Goal: Task Accomplishment & Management: Use online tool/utility

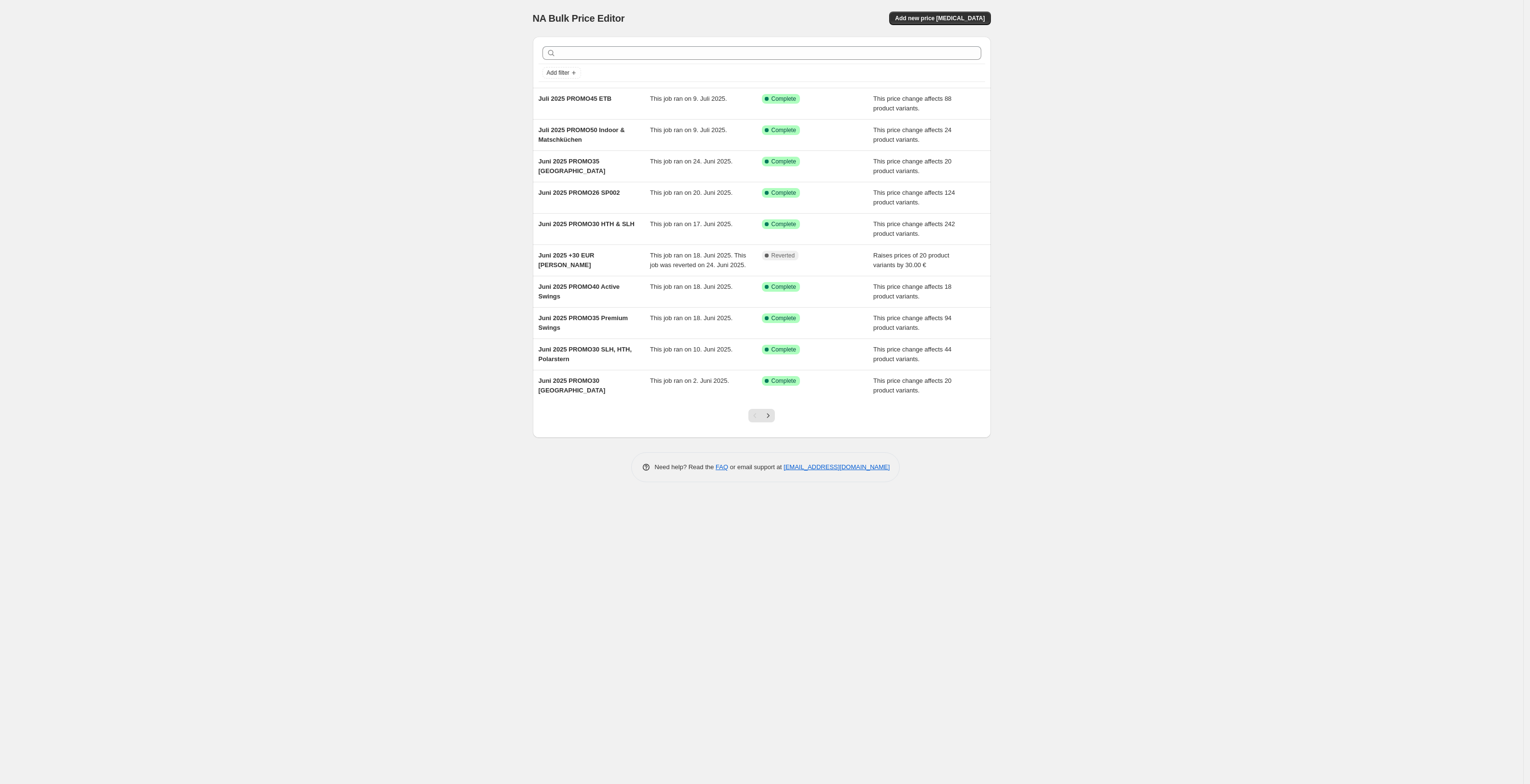
click at [125, 408] on div "NA Bulk Price Editor. This page is ready NA Bulk Price Editor Add new price [ME…" at bounding box center [762, 392] width 1524 height 784
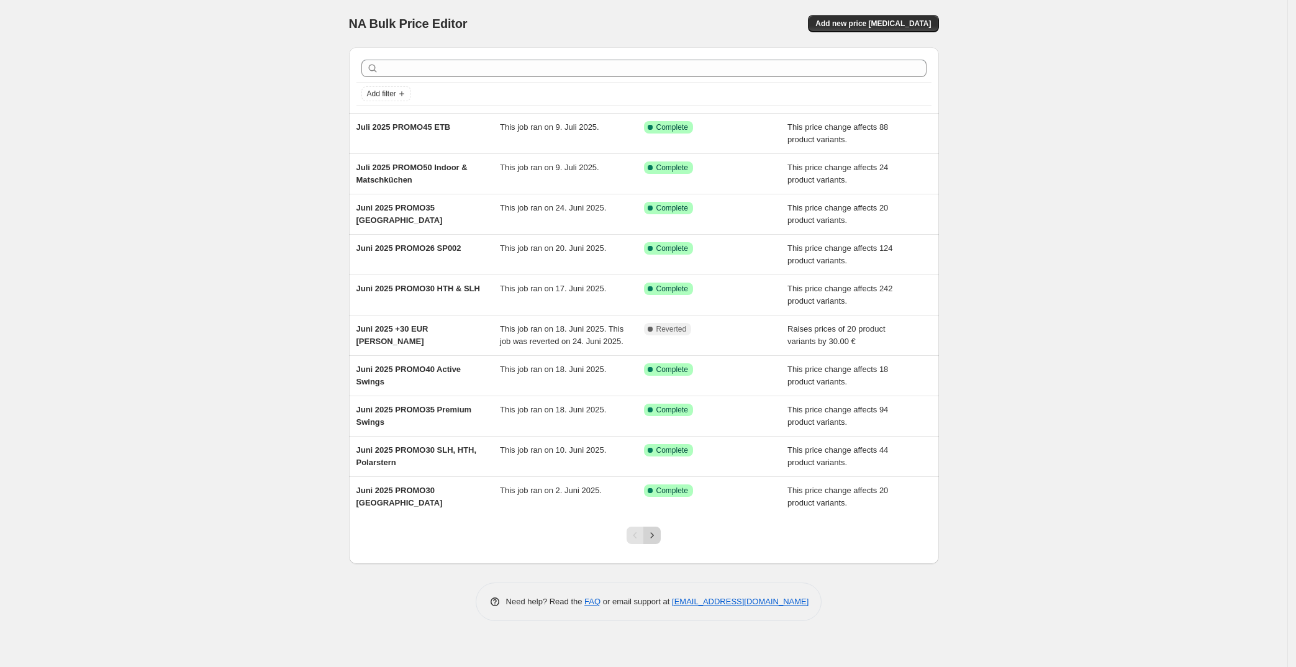
click at [651, 535] on icon "Next" at bounding box center [652, 535] width 12 height 12
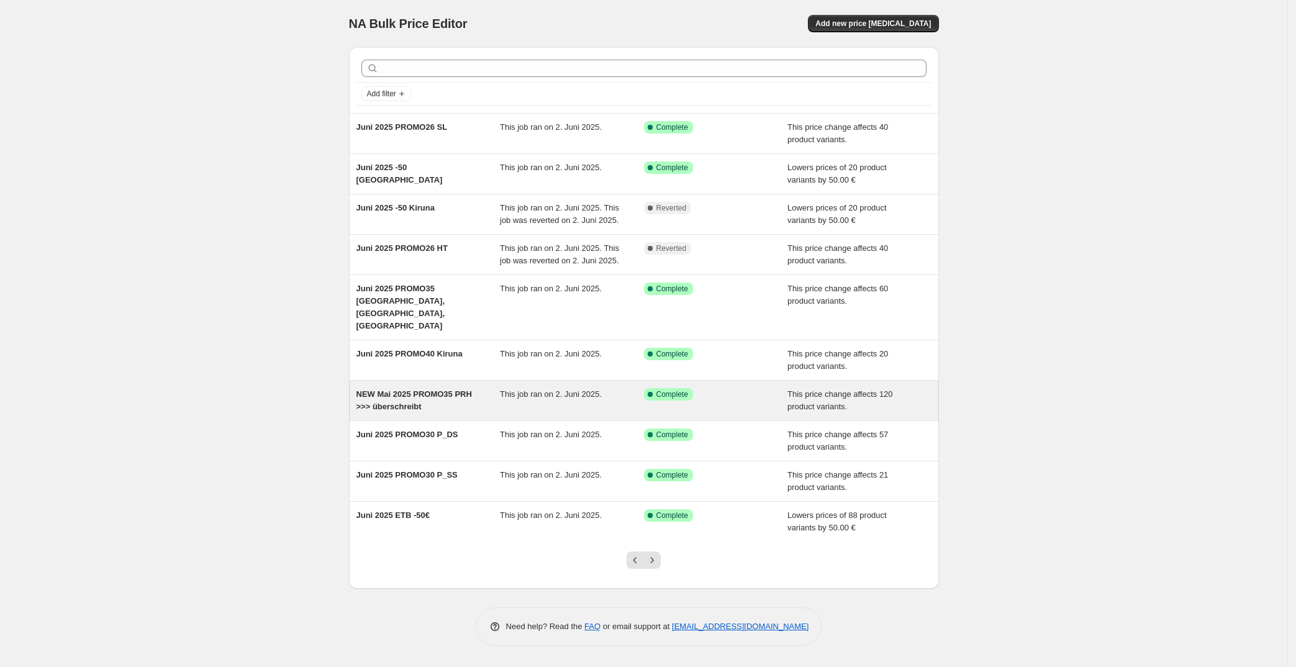
click at [399, 389] on span "NEW Mai 2025 PROMO35 PRH >>> überschreibt" at bounding box center [414, 400] width 116 height 22
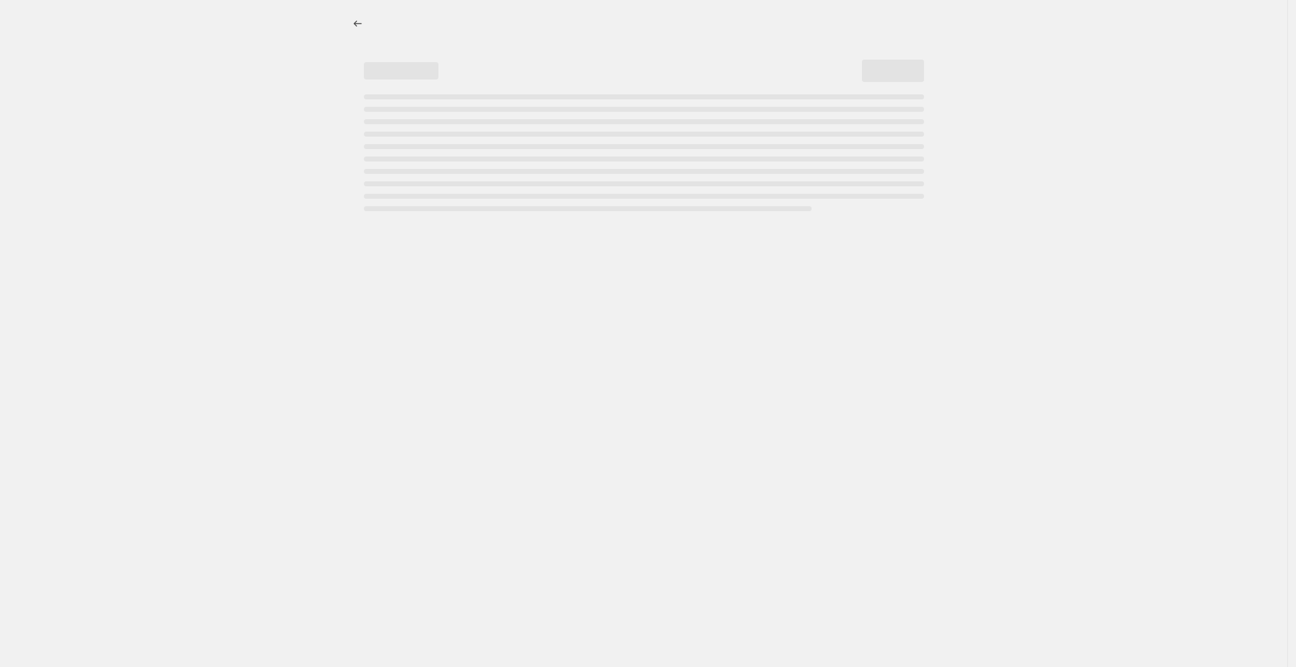
select select "pcap"
select select "no_change"
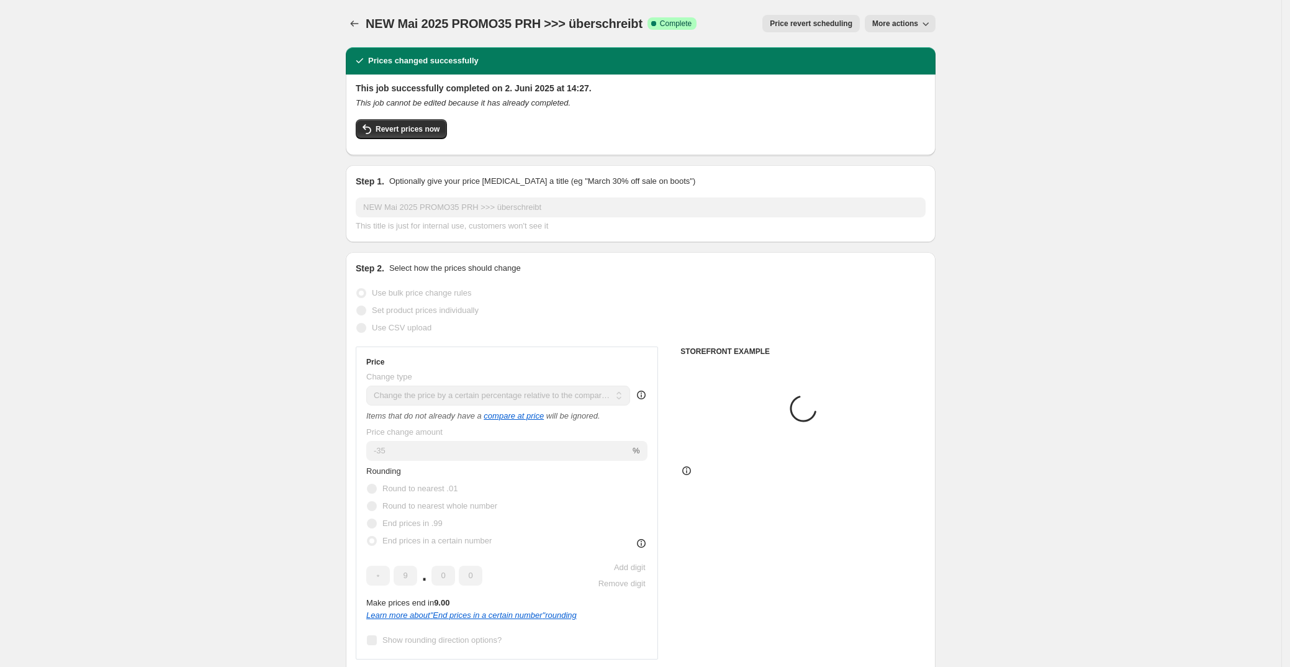
select select "tag"
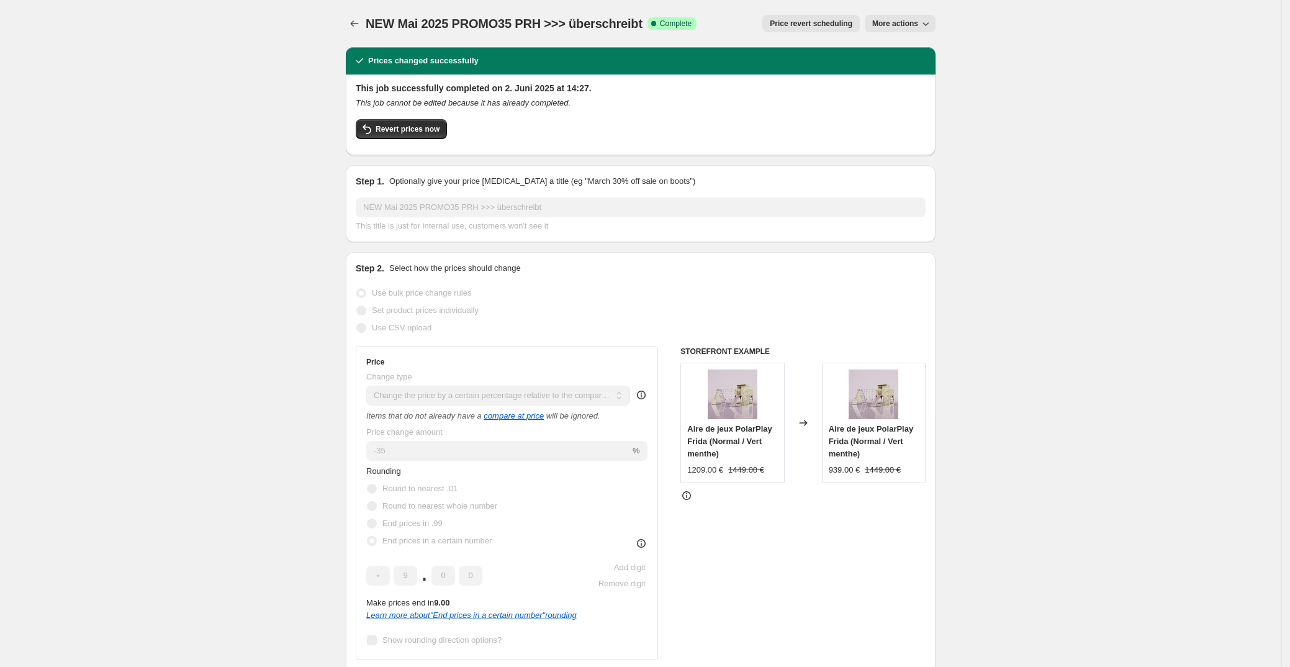
click at [925, 25] on icon "button" at bounding box center [926, 23] width 12 height 12
click at [923, 48] on span "Copy to new job" at bounding box center [906, 48] width 58 height 9
select select "pcap"
select select "no_change"
select select "tag"
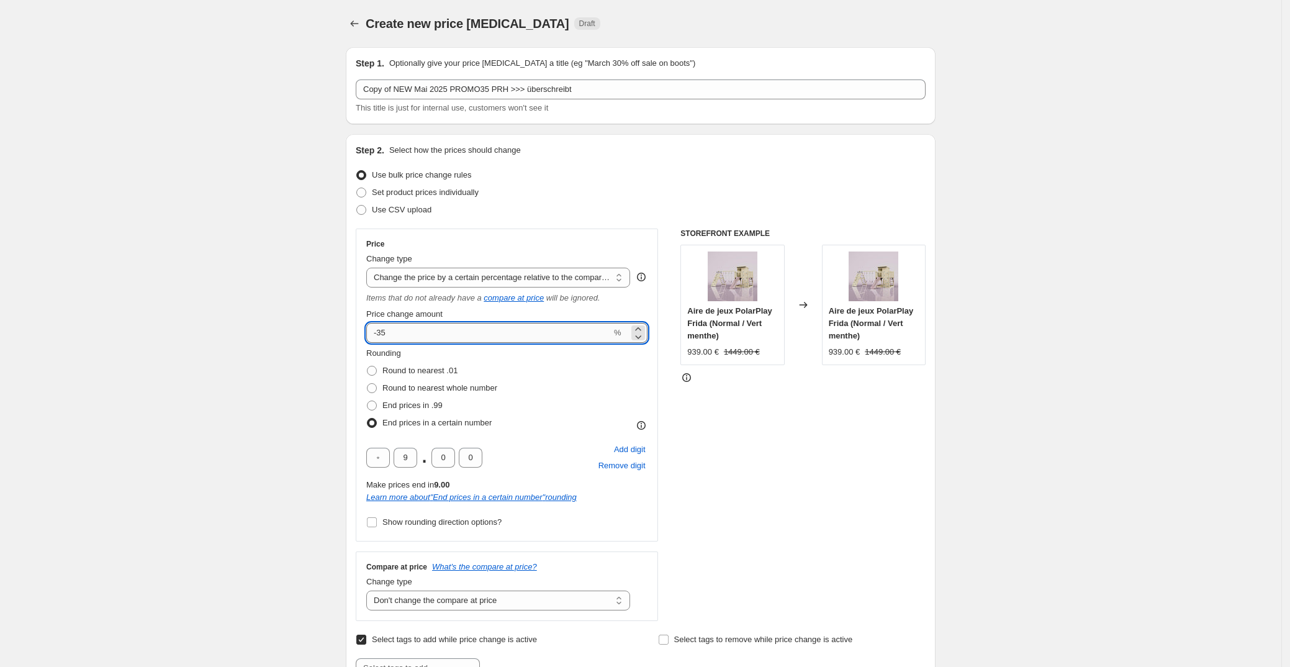
click at [464, 336] on input "-35" at bounding box center [488, 333] width 245 height 20
type input "-25"
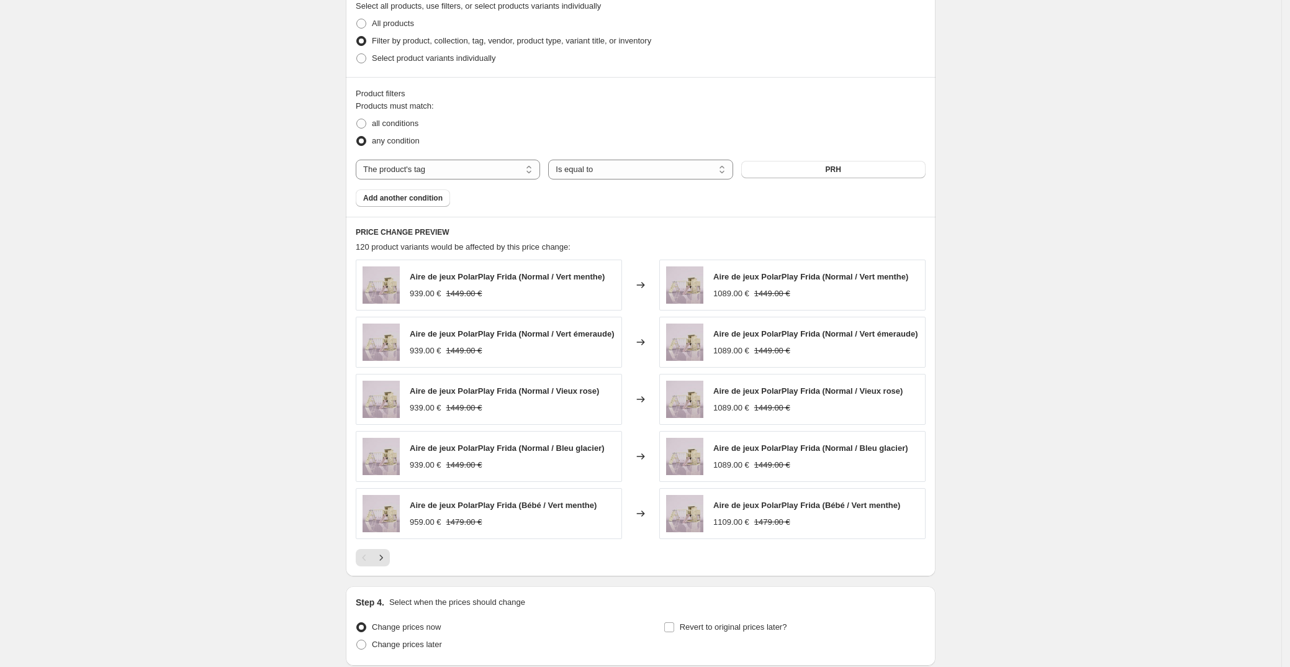
scroll to position [790, 0]
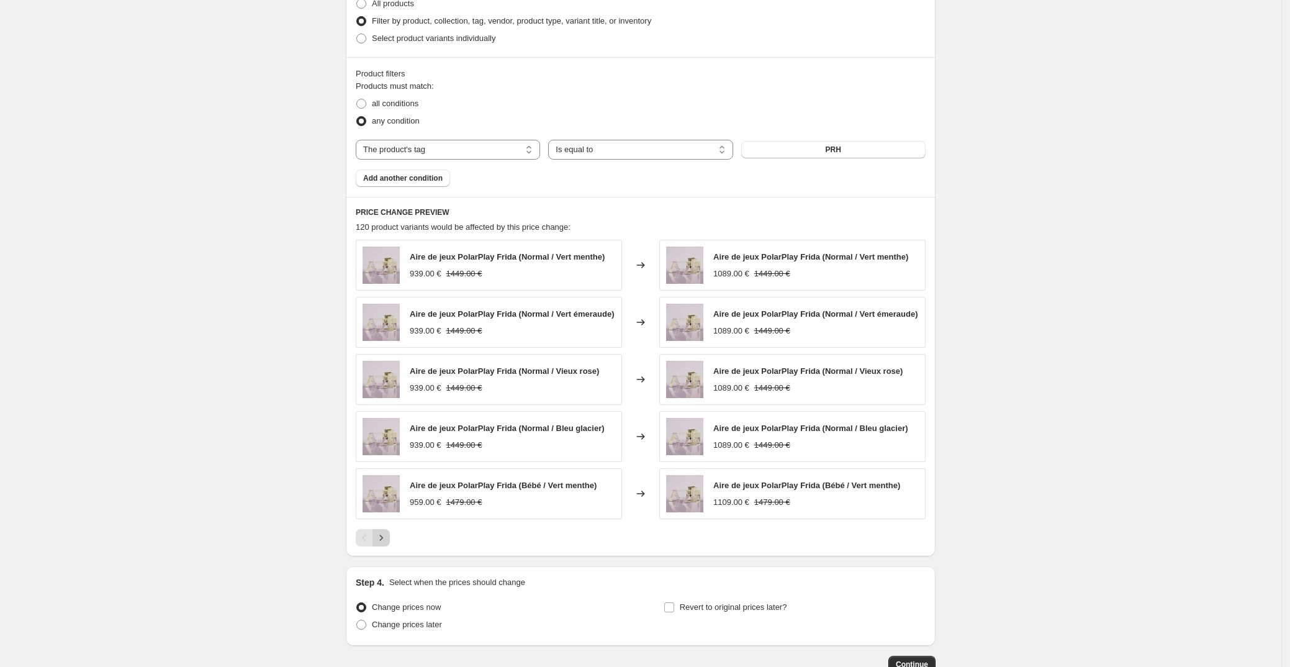
click at [387, 537] on icon "Next" at bounding box center [381, 538] width 12 height 12
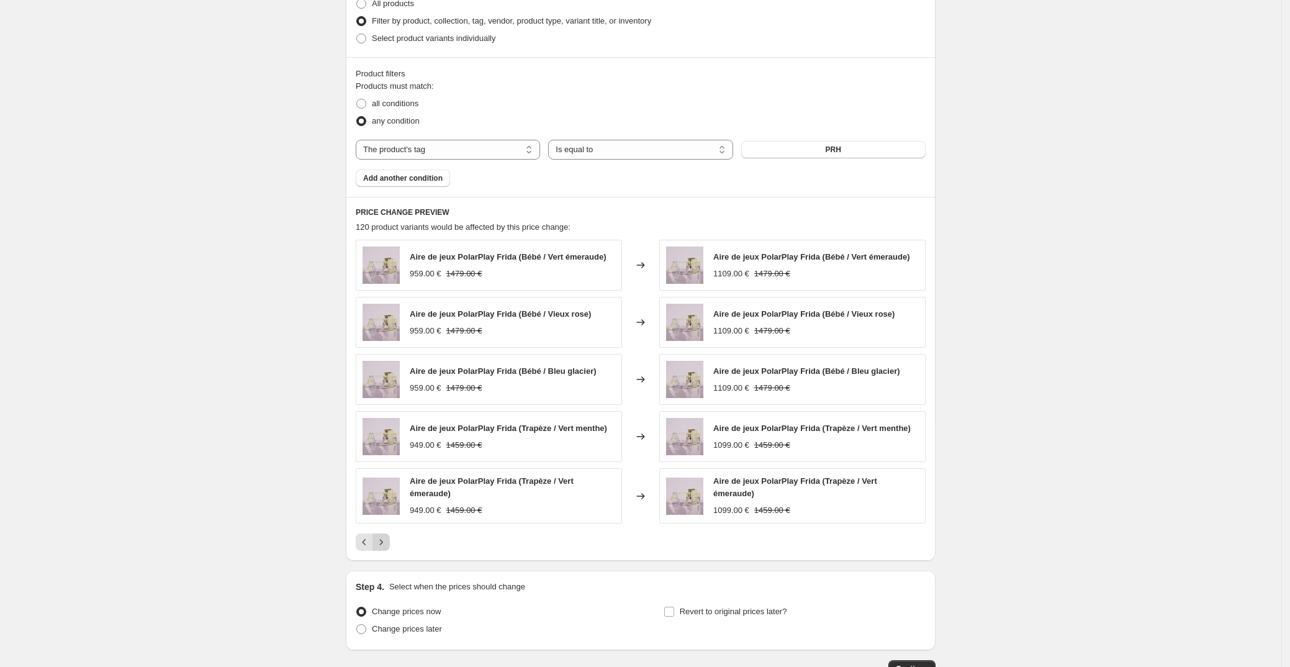
click at [383, 540] on icon "Next" at bounding box center [381, 542] width 3 height 6
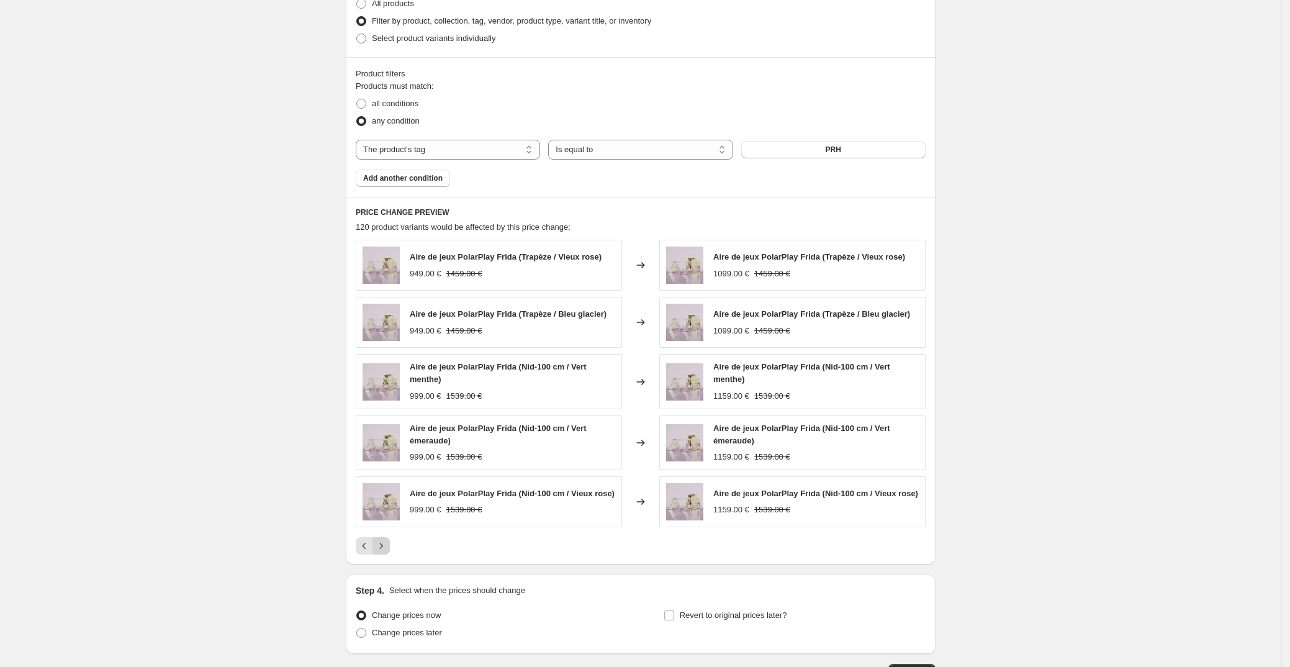
click at [381, 549] on icon "Next" at bounding box center [381, 546] width 12 height 12
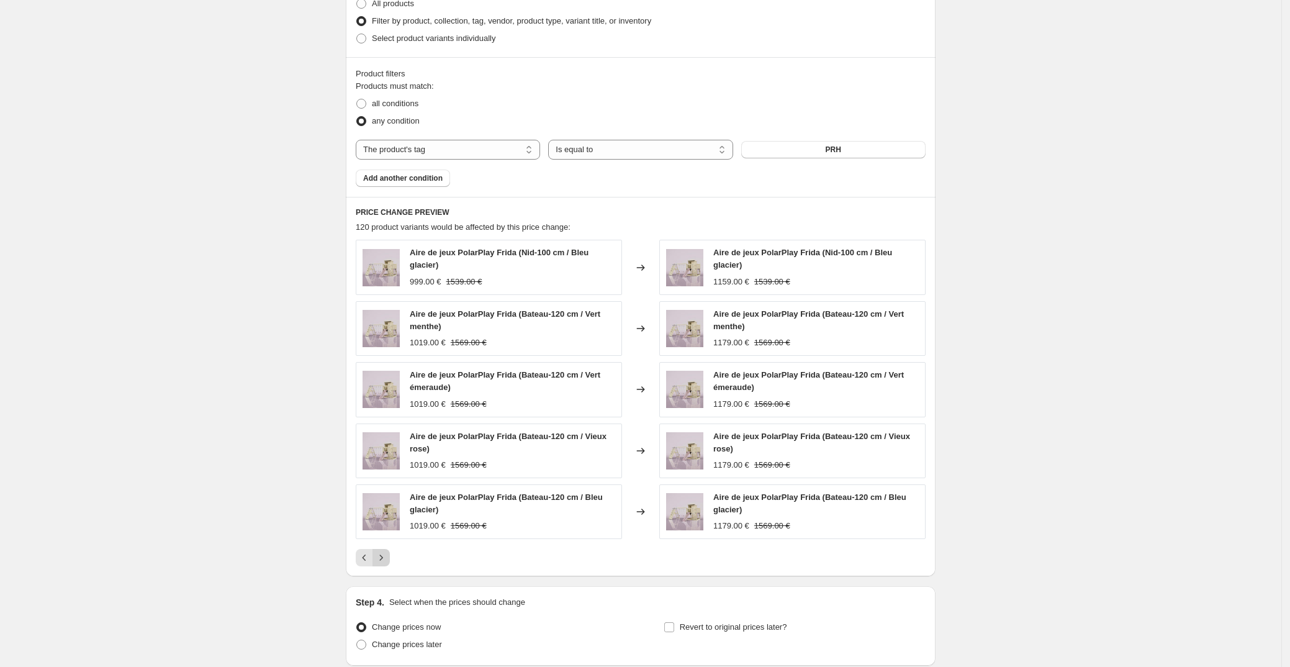
click at [385, 553] on icon "Next" at bounding box center [381, 557] width 12 height 12
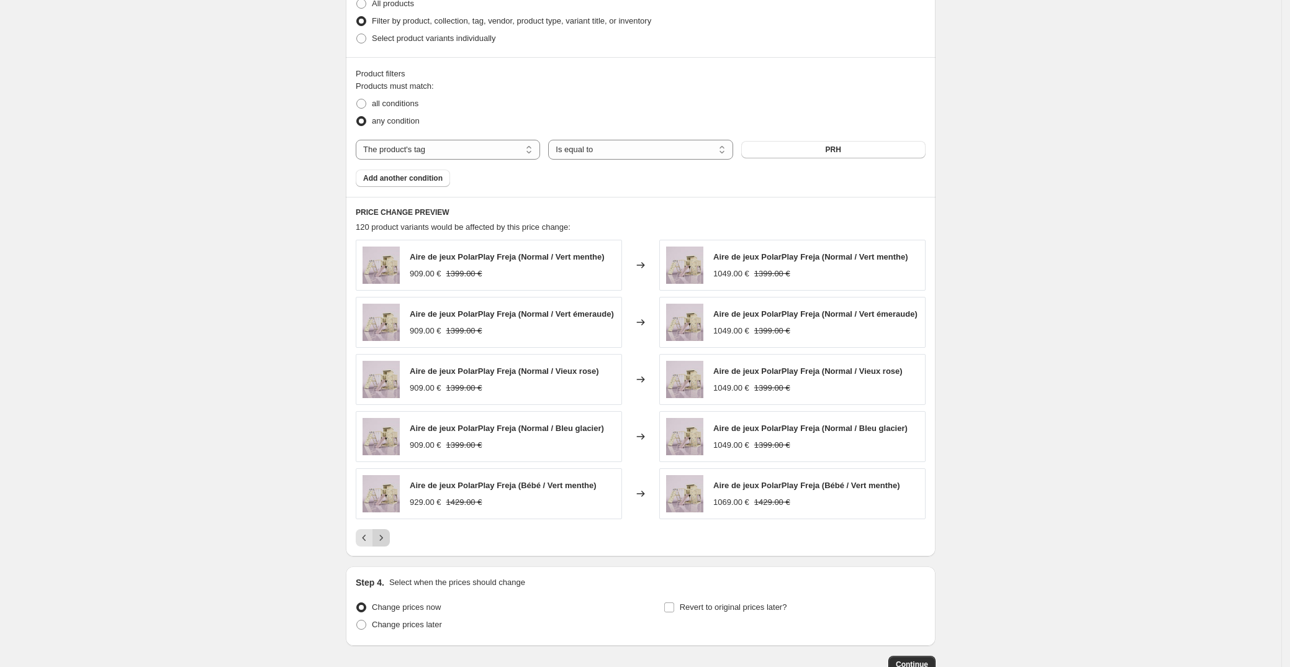
click at [387, 541] on icon "Next" at bounding box center [381, 538] width 12 height 12
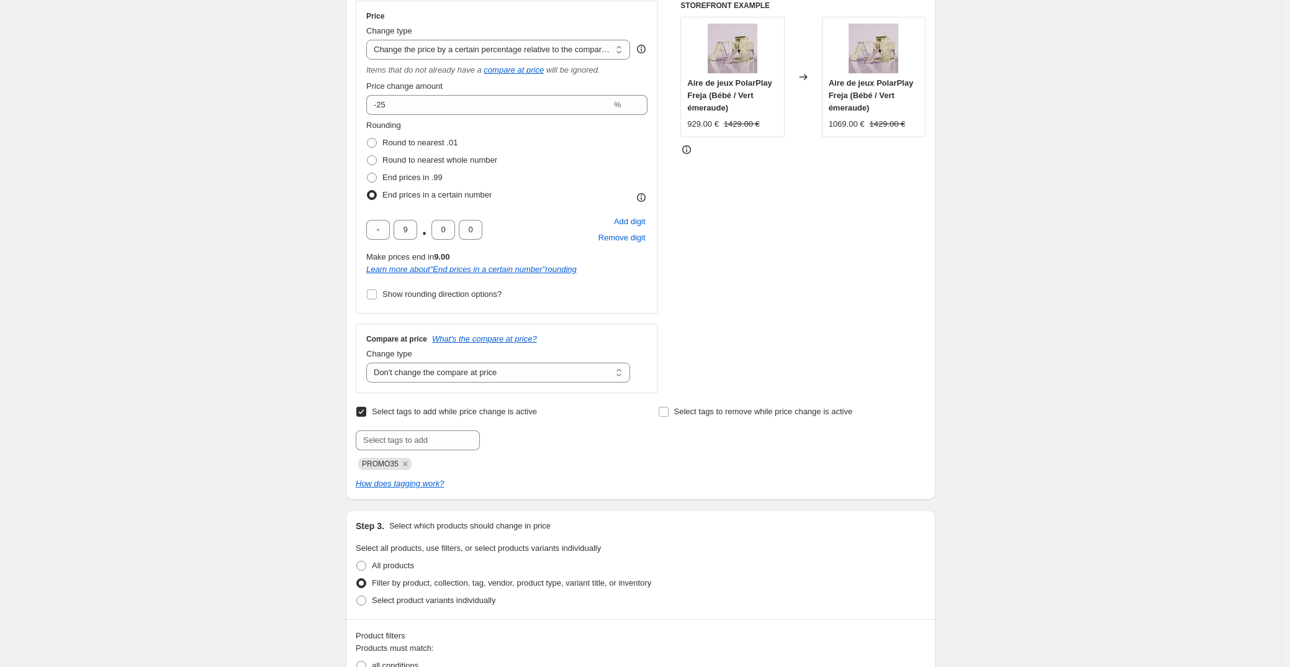
scroll to position [225, 0]
click at [666, 414] on input "Select tags to remove while price change is active" at bounding box center [664, 414] width 10 height 10
checkbox input "true"
click at [688, 440] on input "text" at bounding box center [720, 443] width 124 height 20
type input "Promo35"
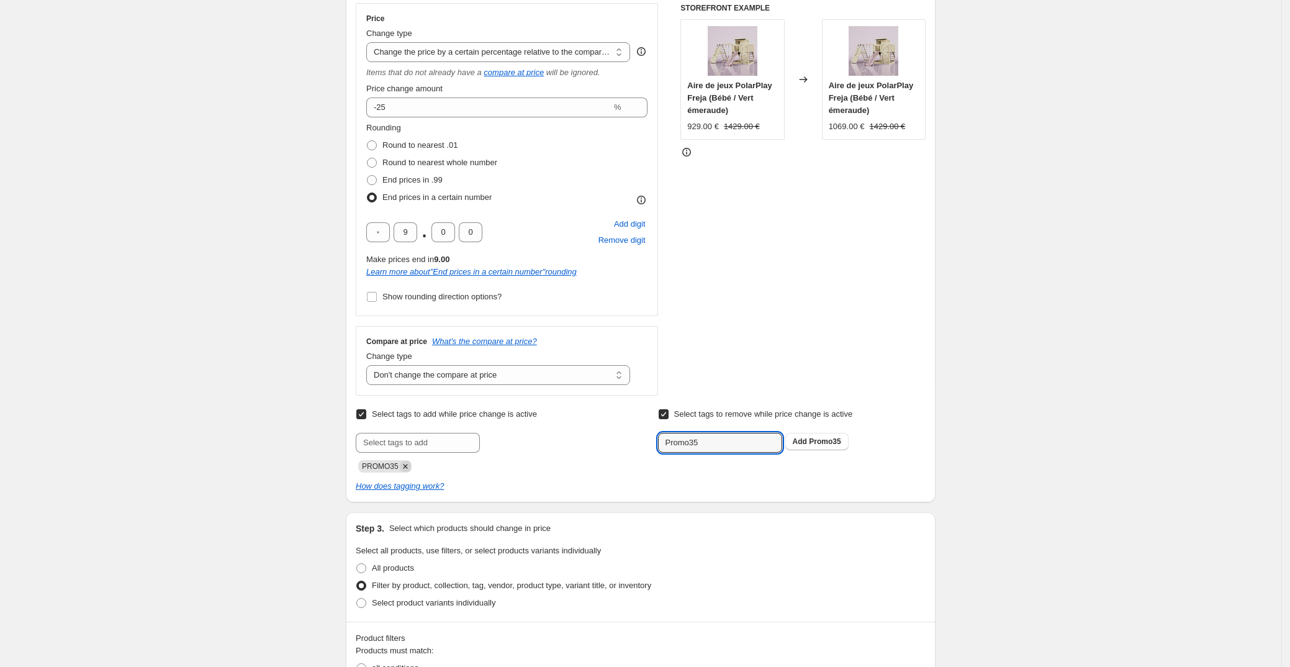
click at [404, 463] on icon "Remove PROMO35" at bounding box center [405, 466] width 11 height 11
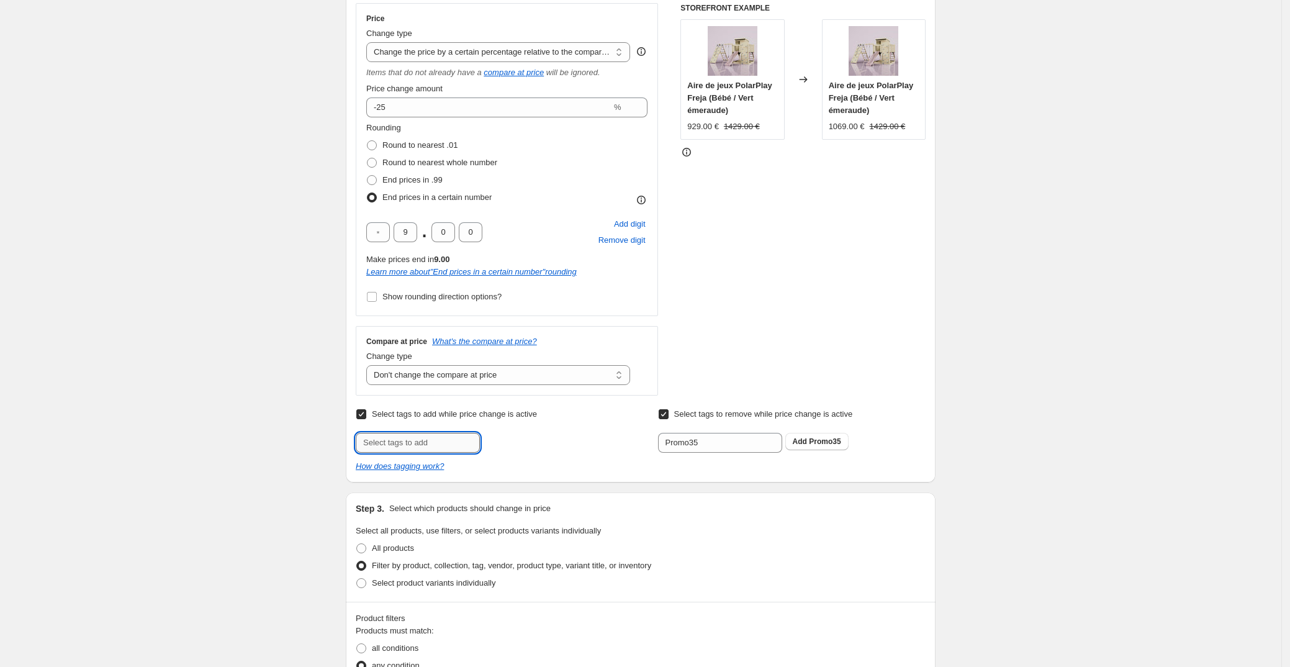
click at [405, 442] on input "text" at bounding box center [418, 443] width 124 height 20
type input "Promo25"
click at [501, 446] on button "Add Promo25" at bounding box center [514, 441] width 63 height 17
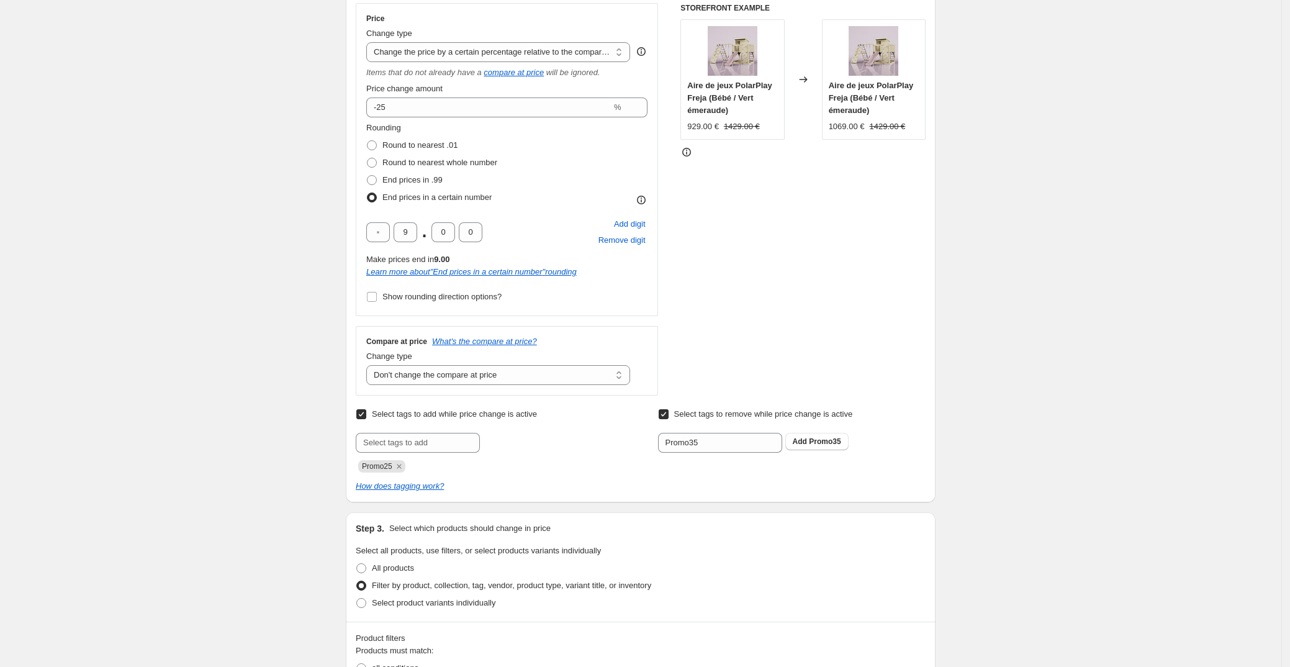
click at [117, 319] on div "Create new price [MEDICAL_DATA]. This page is ready Create new price [MEDICAL_D…" at bounding box center [641, 546] width 1282 height 1543
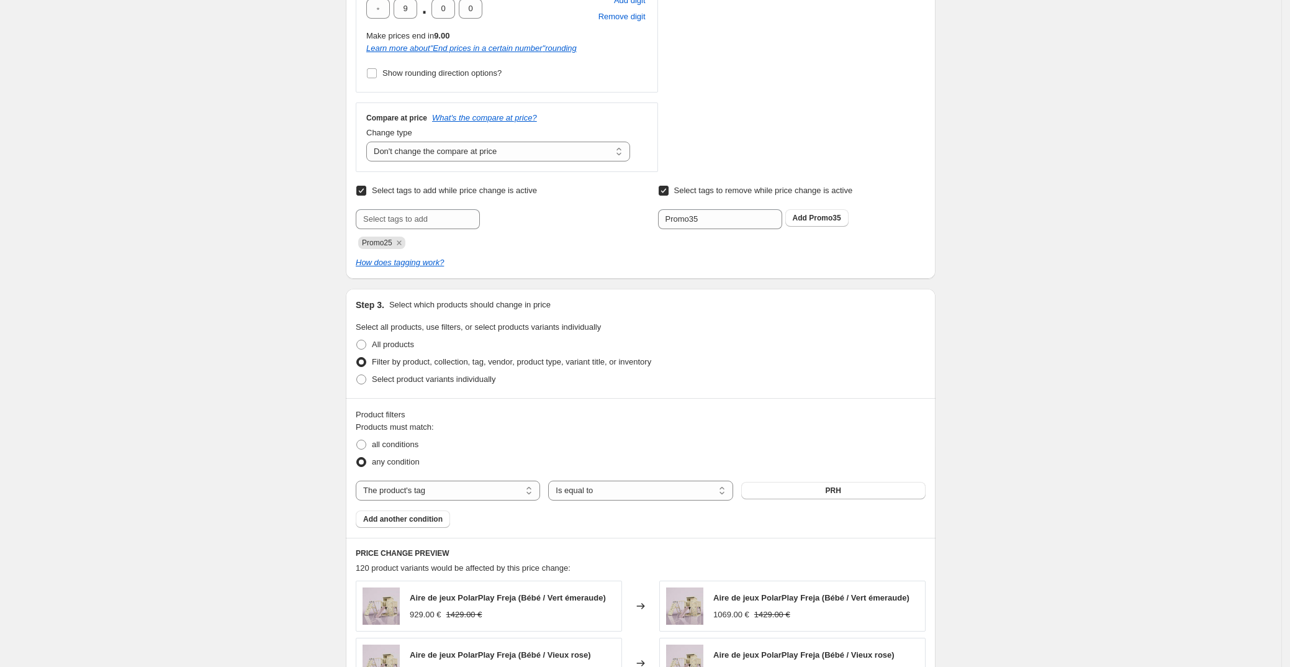
scroll to position [451, 0]
click at [410, 518] on span "Add another condition" at bounding box center [402, 517] width 79 height 10
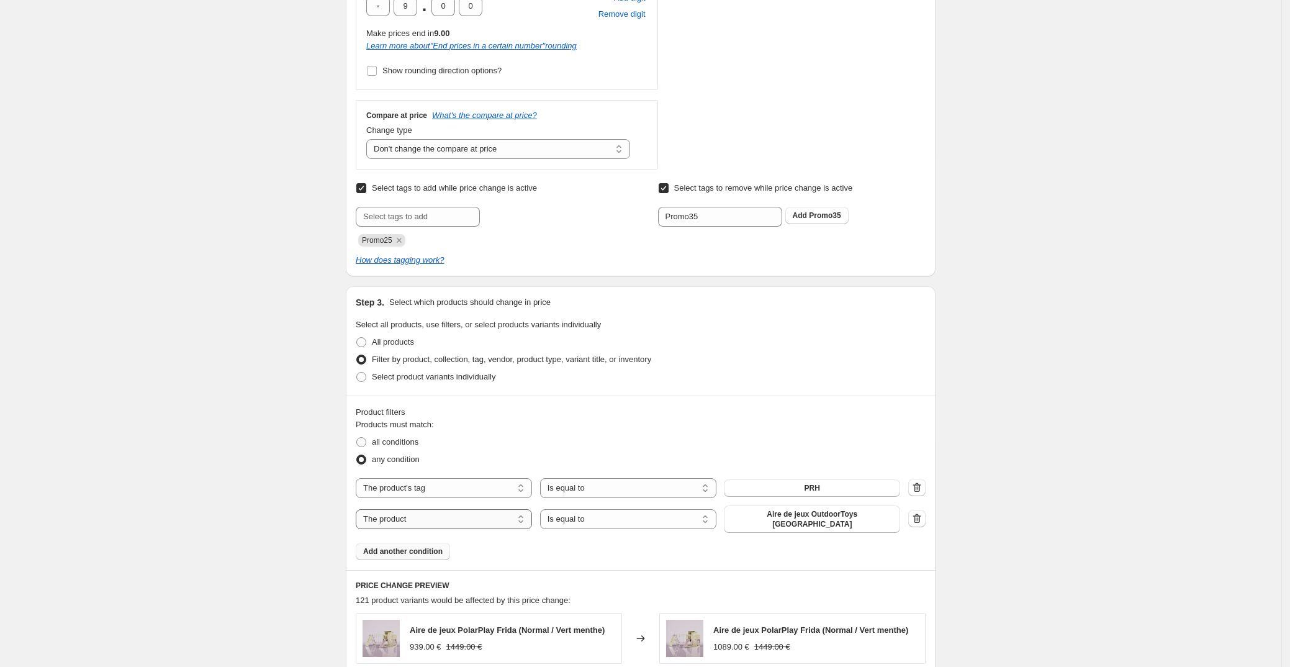
click at [411, 517] on select "The product The product's collection The product's tag The product's vendor The…" at bounding box center [444, 519] width 176 height 20
select select "tag"
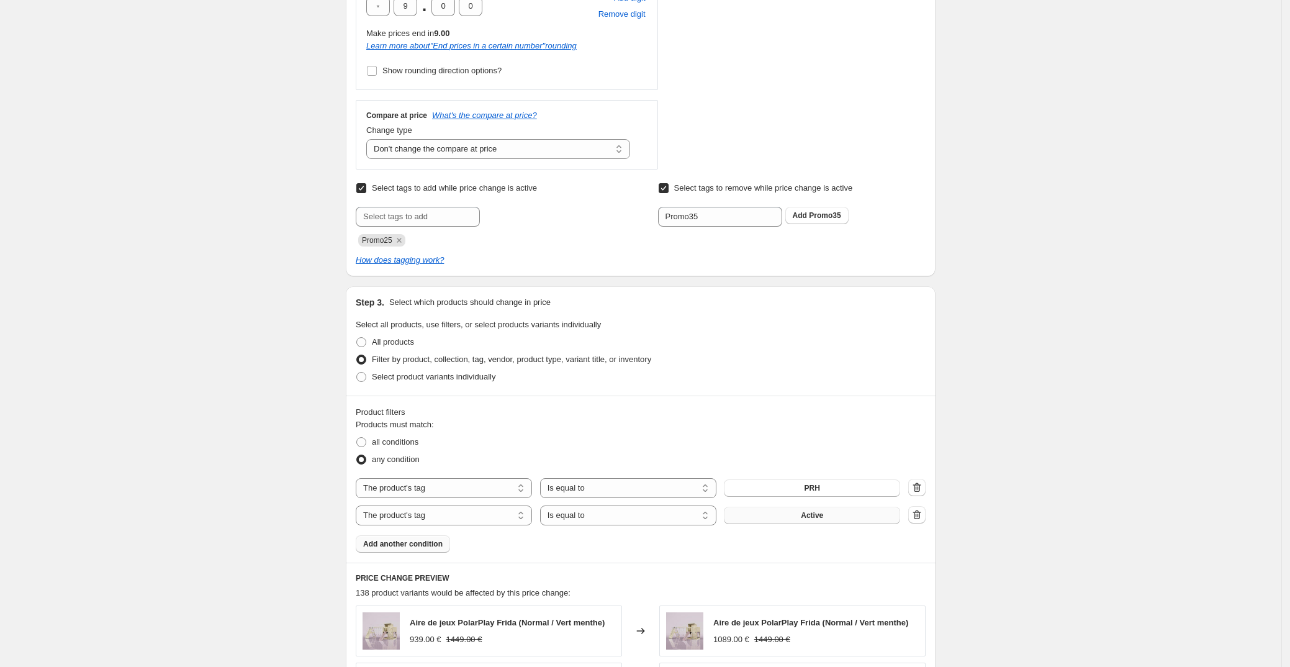
click at [810, 516] on span "Active" at bounding box center [812, 515] width 22 height 10
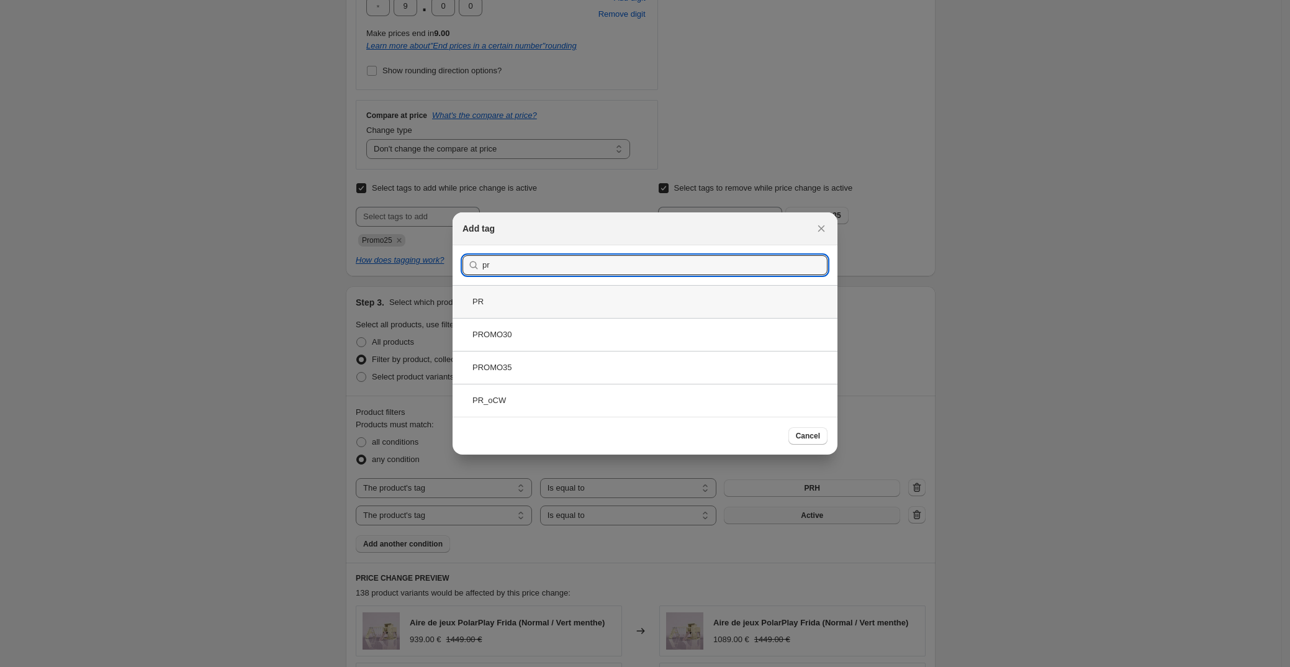
type input "pr"
click at [574, 303] on div "PR" at bounding box center [645, 301] width 385 height 33
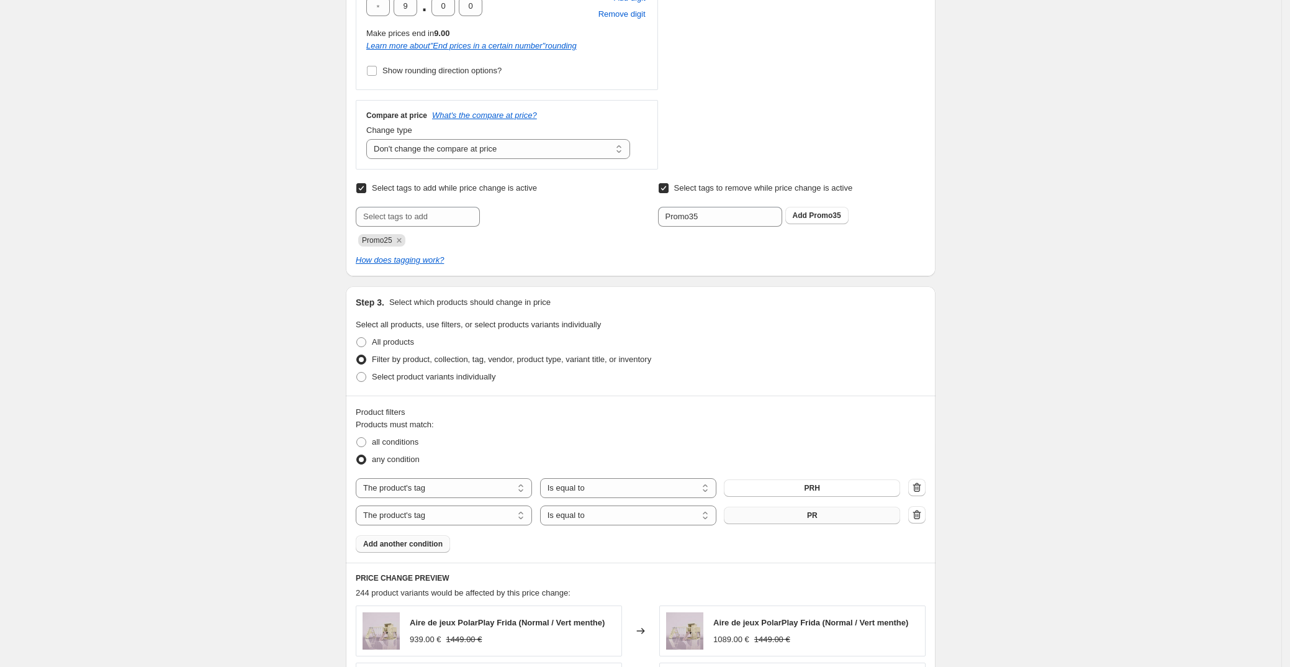
click at [1015, 508] on div "Create new price [MEDICAL_DATA]. This page is ready Create new price [MEDICAL_D…" at bounding box center [641, 332] width 1282 height 1566
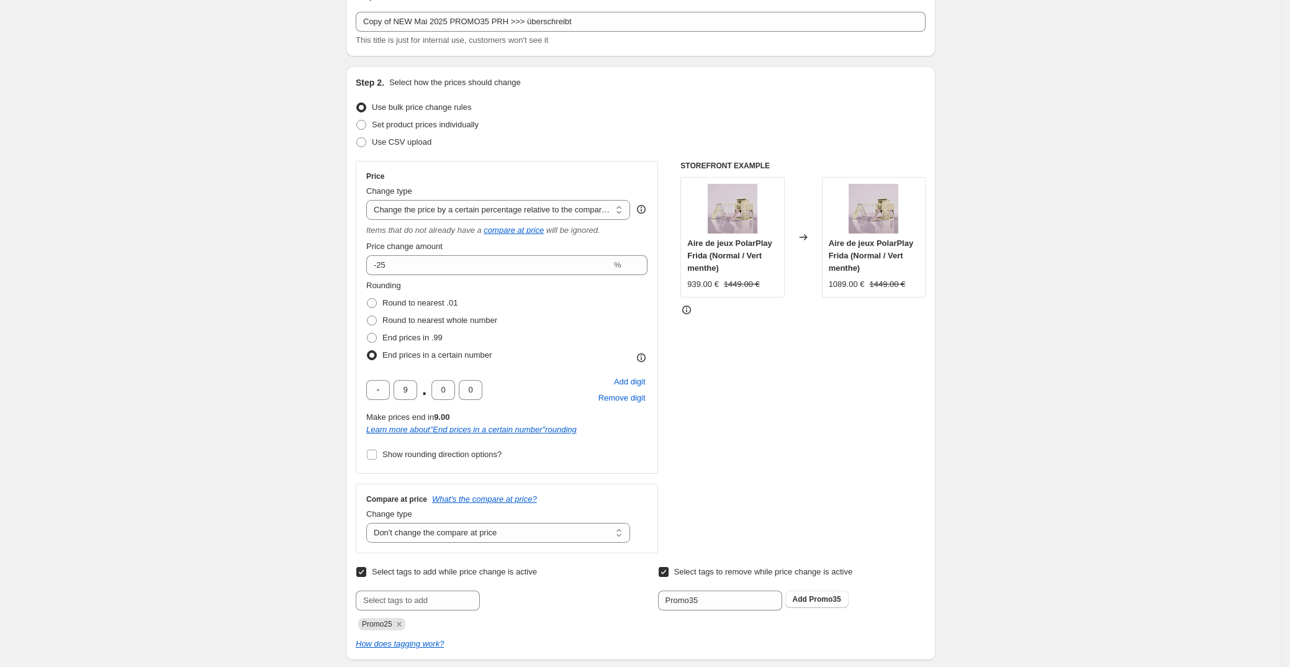
scroll to position [0, 0]
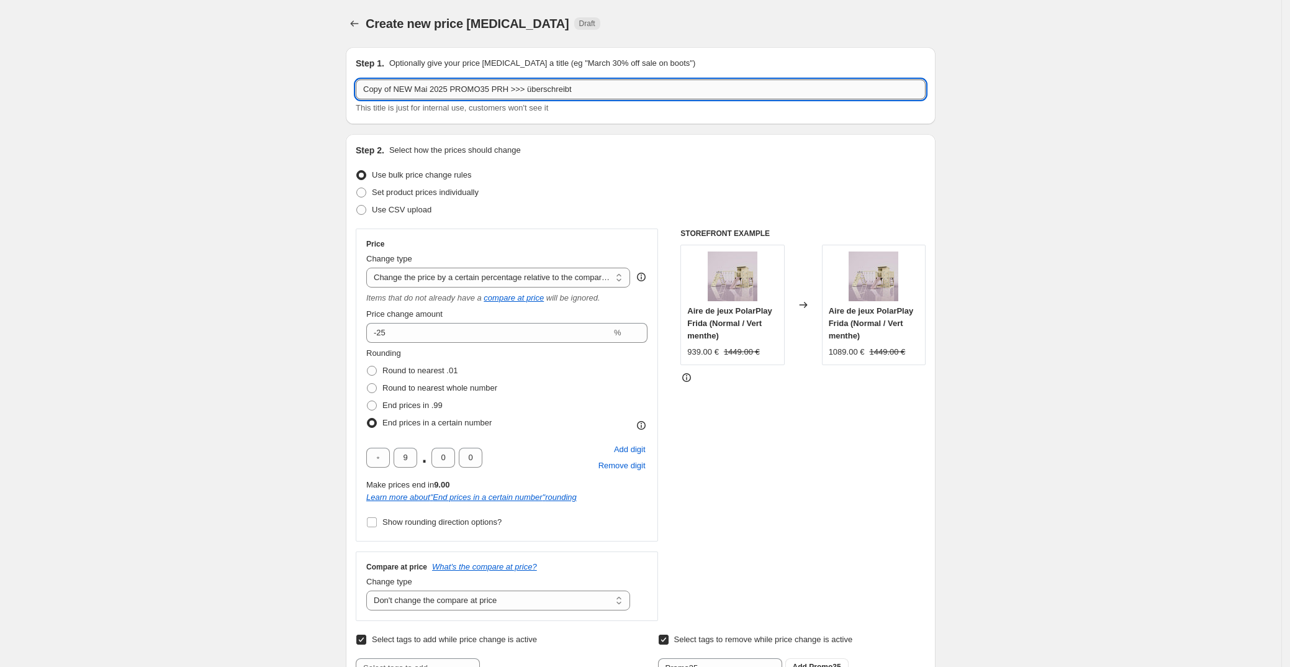
click at [628, 96] on input "Copy of NEW Mai 2025 PROMO35 PRH >>> überschreibt" at bounding box center [641, 89] width 570 height 20
paste input "2025"
type input "[DATE] PRH + PR PROMO25 (-10% less discount)"
drag, startPoint x: 152, startPoint y: 260, endPoint x: 254, endPoint y: 259, distance: 102.5
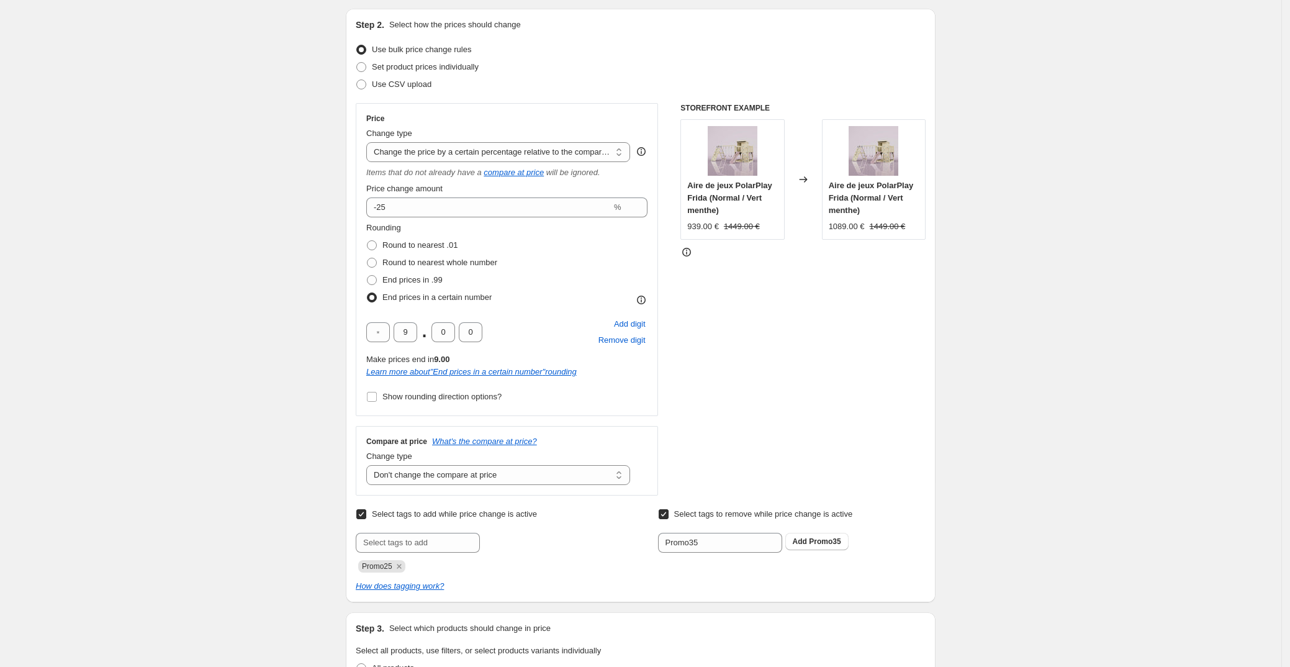
scroll to position [169, 0]
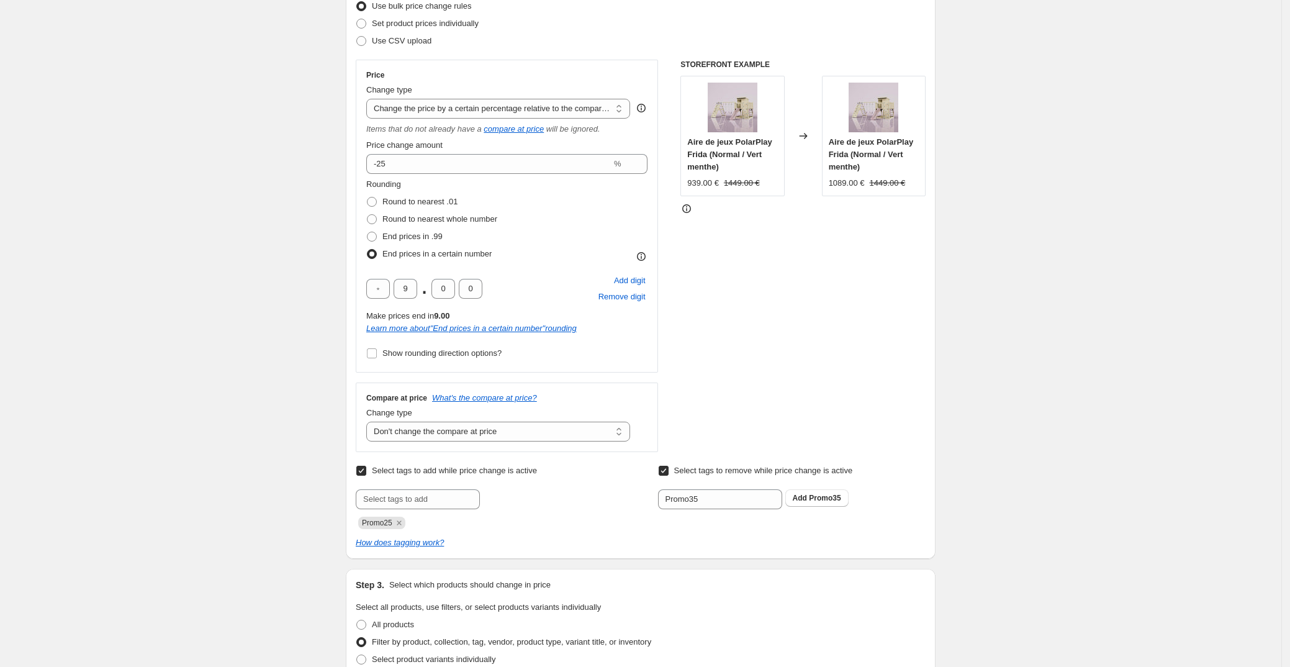
click at [240, 179] on div "Create new price [MEDICAL_DATA]. This page is ready Create new price [MEDICAL_D…" at bounding box center [641, 614] width 1282 height 1566
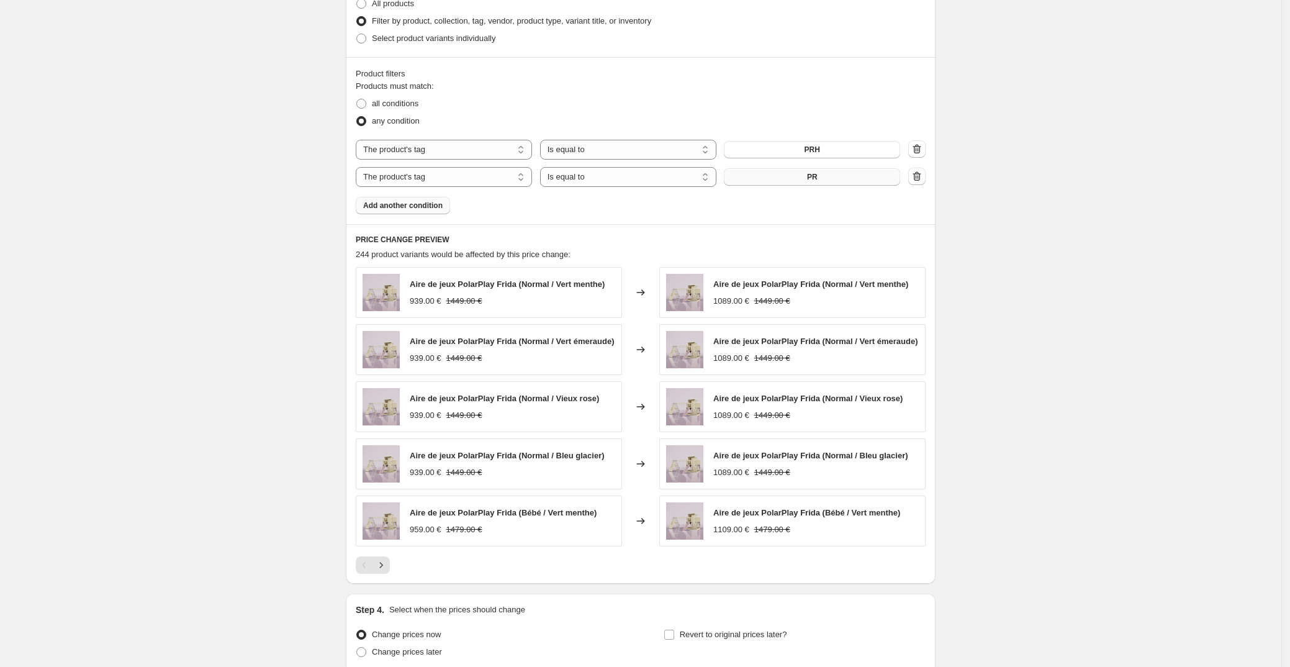
scroll to position [899, 0]
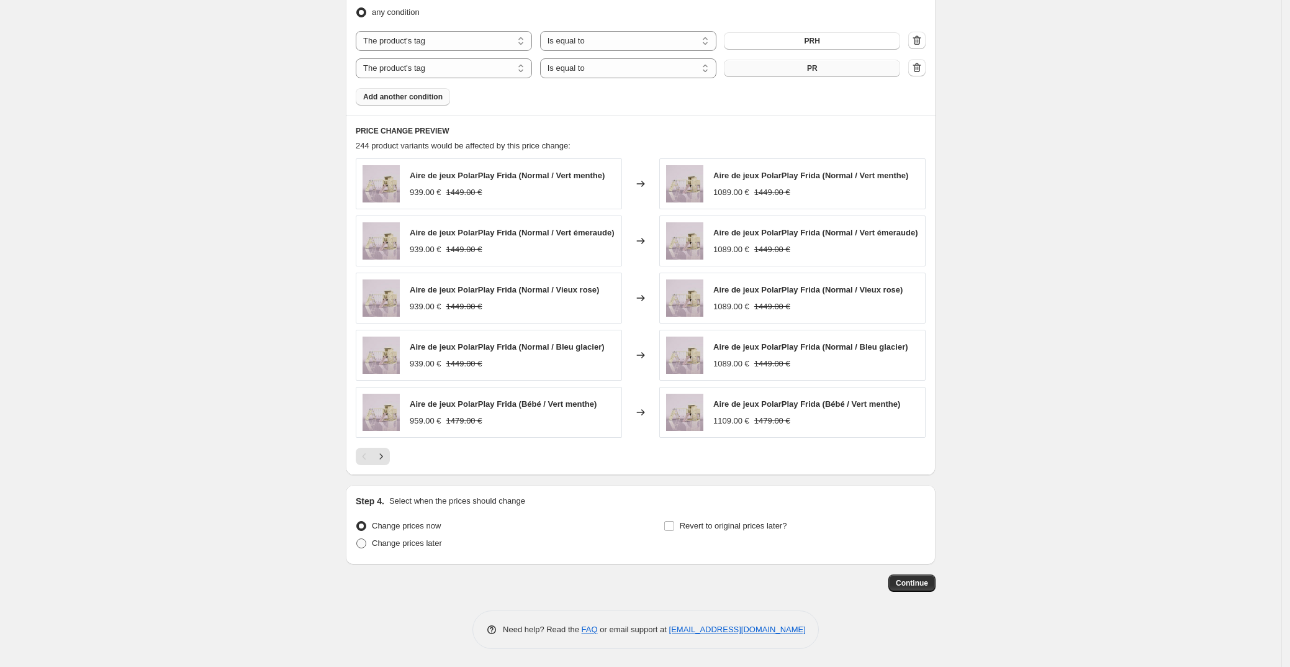
click at [365, 542] on span at bounding box center [361, 543] width 10 height 10
click at [357, 539] on input "Change prices later" at bounding box center [356, 538] width 1 height 1
radio input "true"
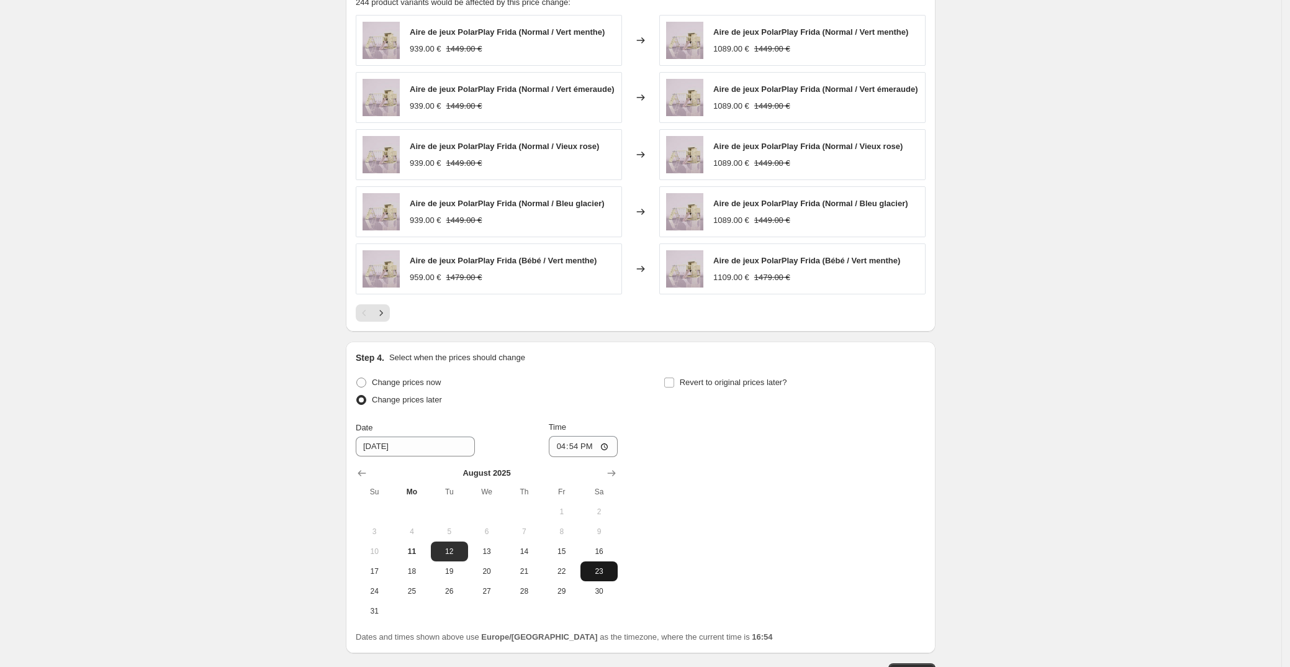
scroll to position [1068, 0]
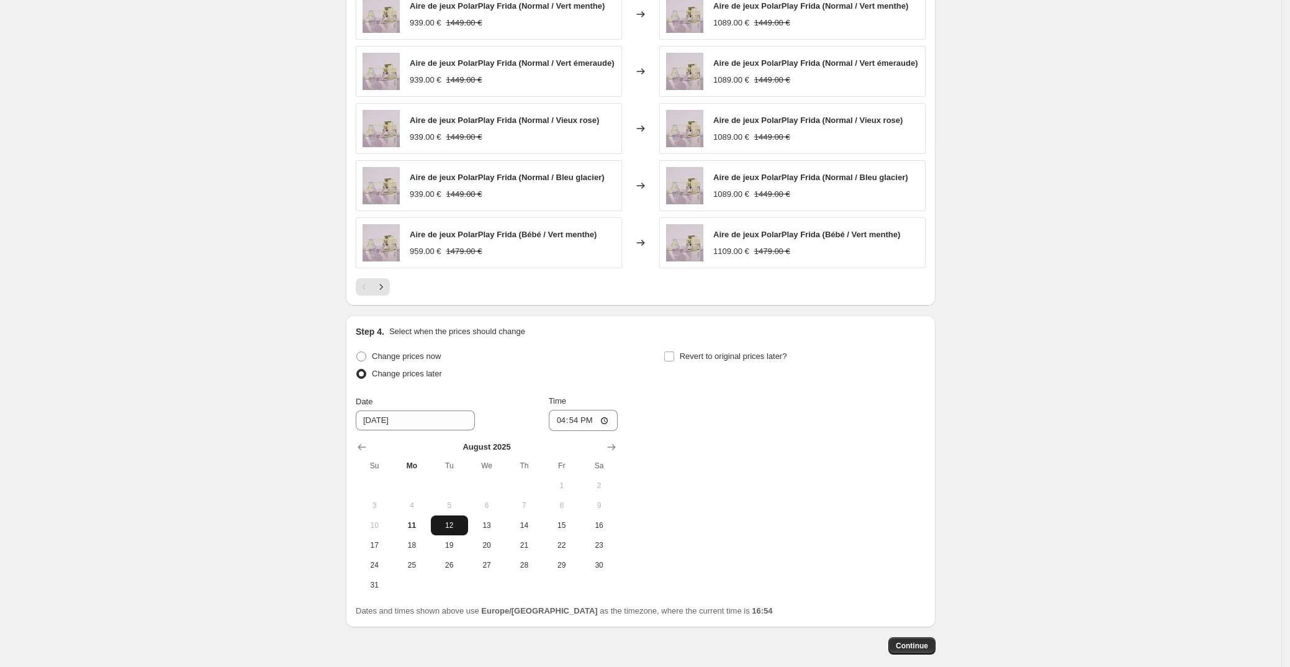
click at [458, 522] on span "12" at bounding box center [449, 525] width 27 height 10
click at [586, 417] on input "16:54" at bounding box center [584, 420] width 70 height 21
click at [577, 422] on input "16:54" at bounding box center [584, 420] width 70 height 21
click at [591, 425] on input "10:54" at bounding box center [584, 420] width 70 height 21
type input "10:00"
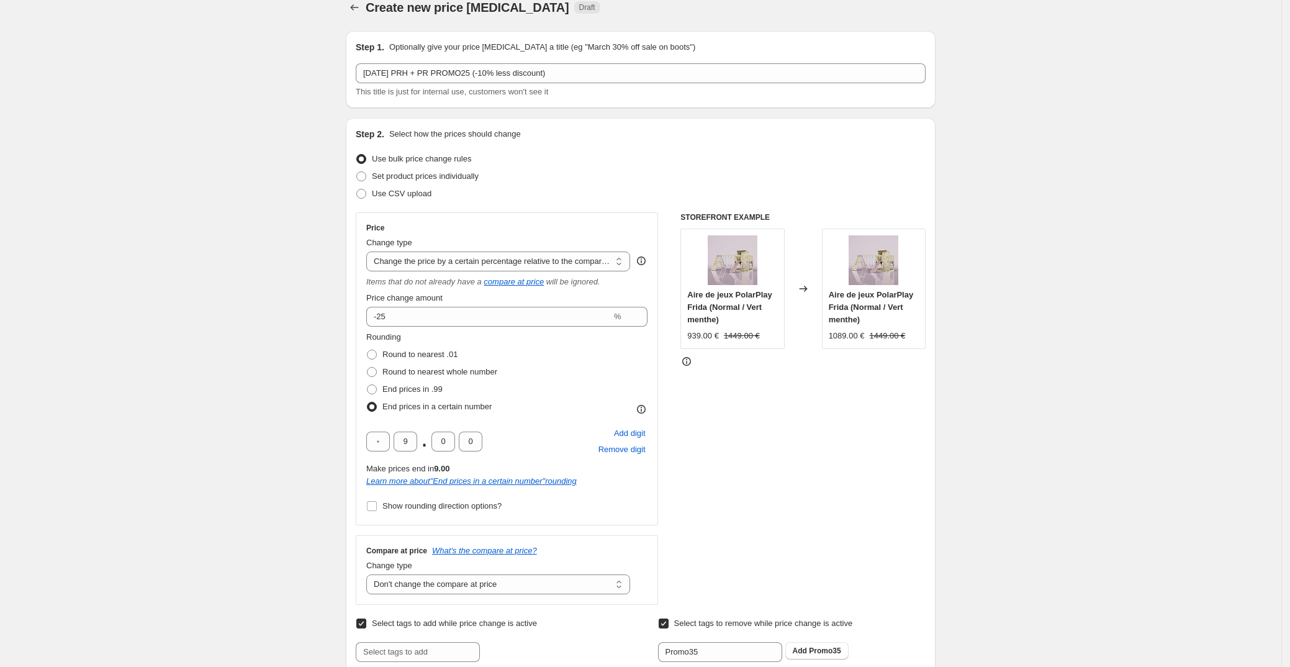
scroll to position [0, 0]
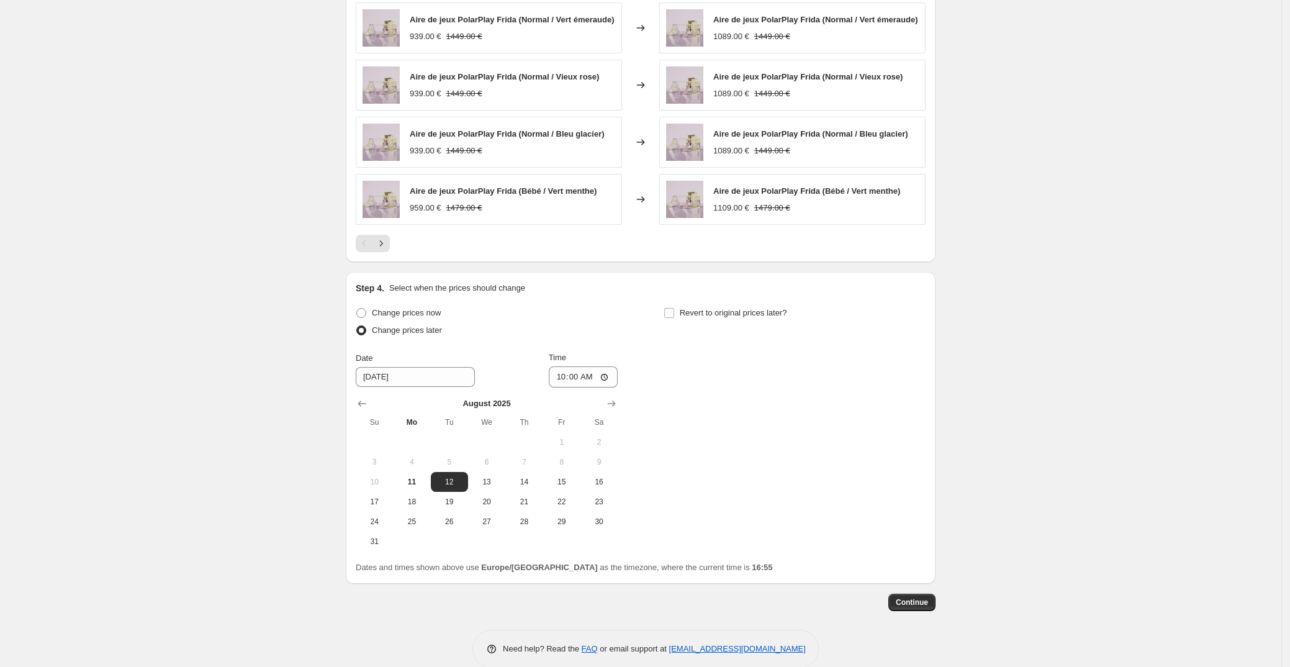
scroll to position [1131, 0]
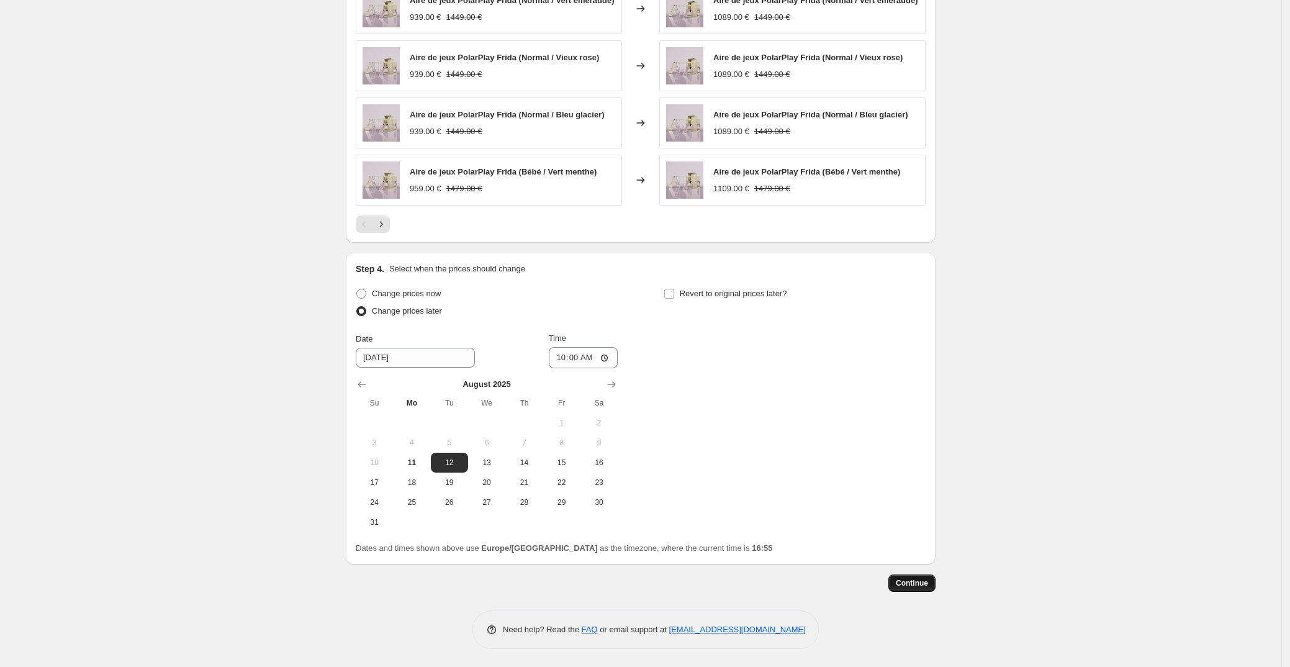
click at [913, 585] on span "Continue" at bounding box center [912, 583] width 32 height 10
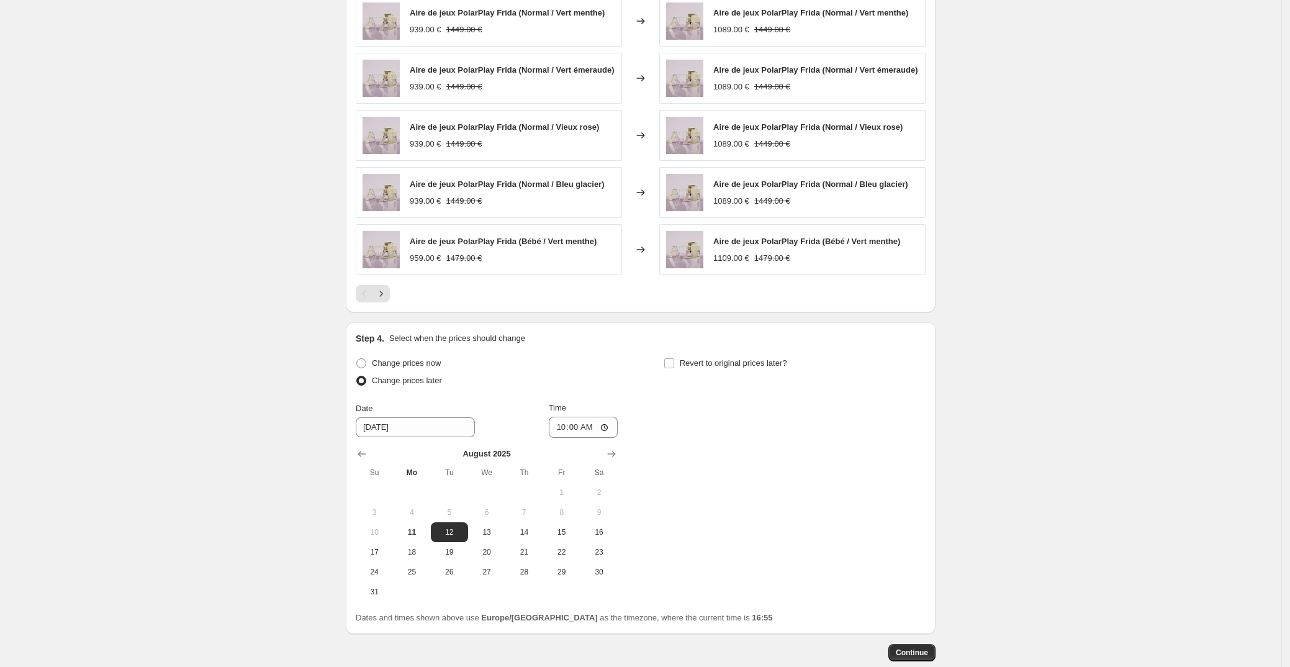
scroll to position [0, 0]
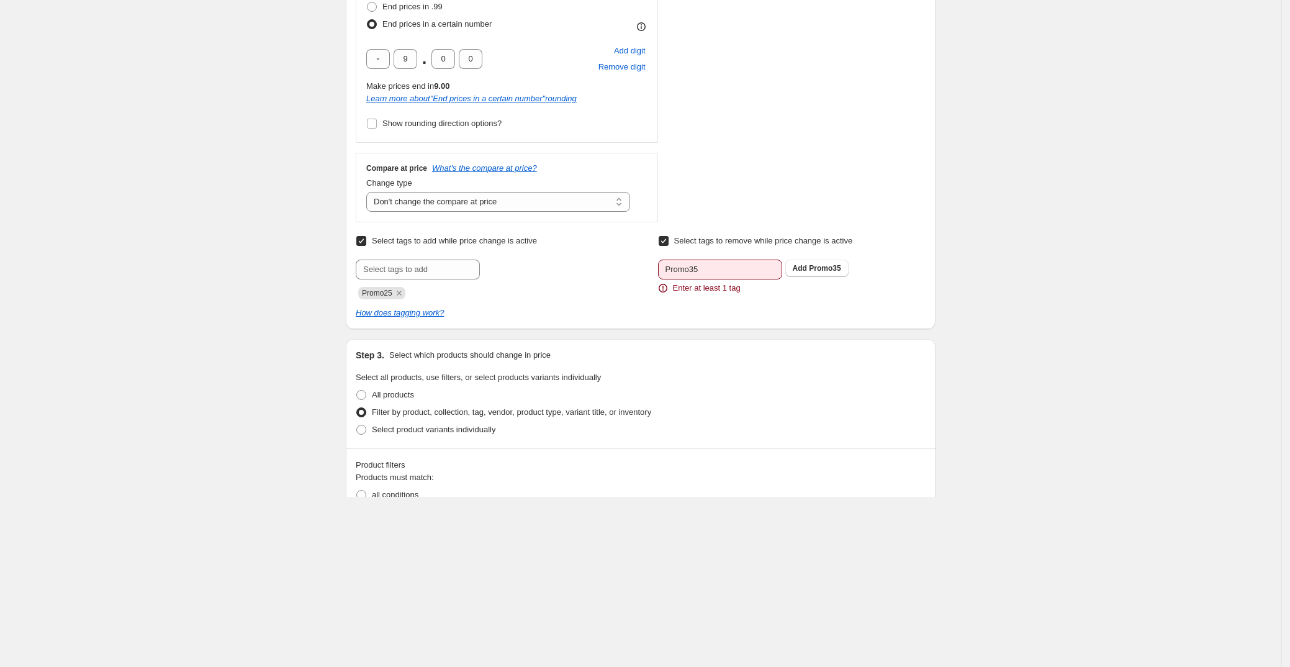
scroll to position [564, 0]
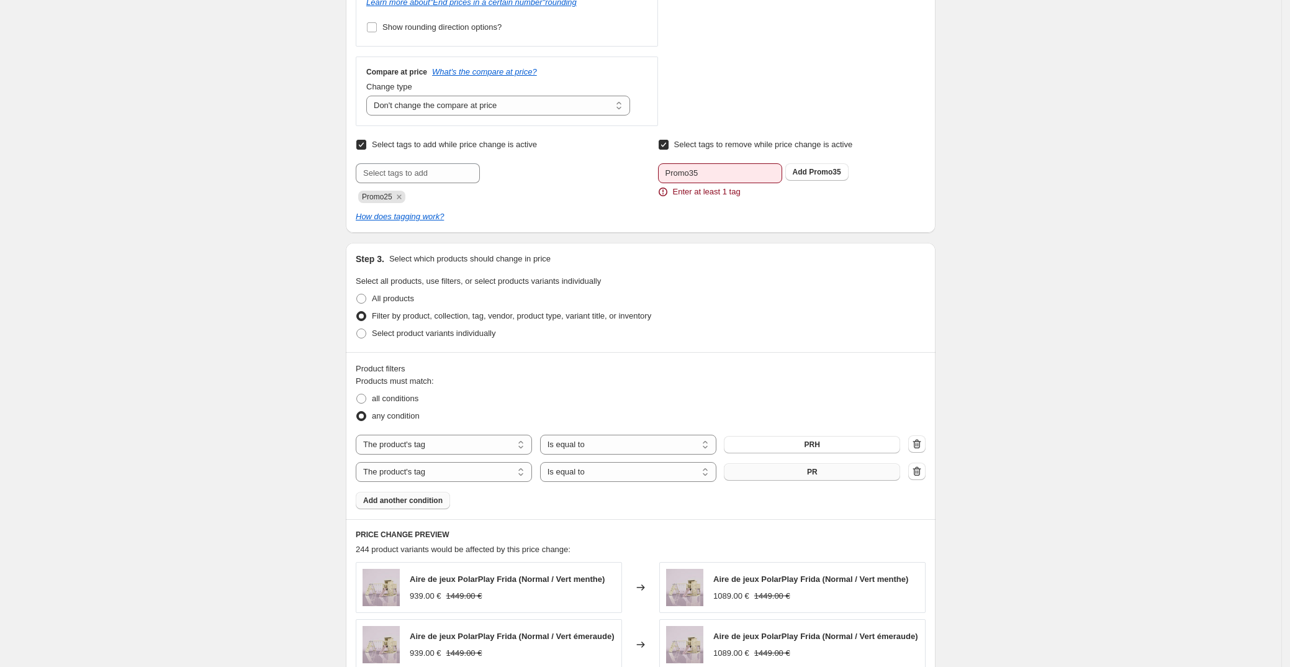
click at [823, 173] on span "Promo35" at bounding box center [825, 172] width 32 height 9
click at [1076, 354] on div "Create new price [MEDICAL_DATA]. This page is ready Create new price [MEDICAL_D…" at bounding box center [641, 404] width 1282 height 1798
click at [666, 141] on input "Select tags to remove while price change is active" at bounding box center [664, 145] width 10 height 10
checkbox input "false"
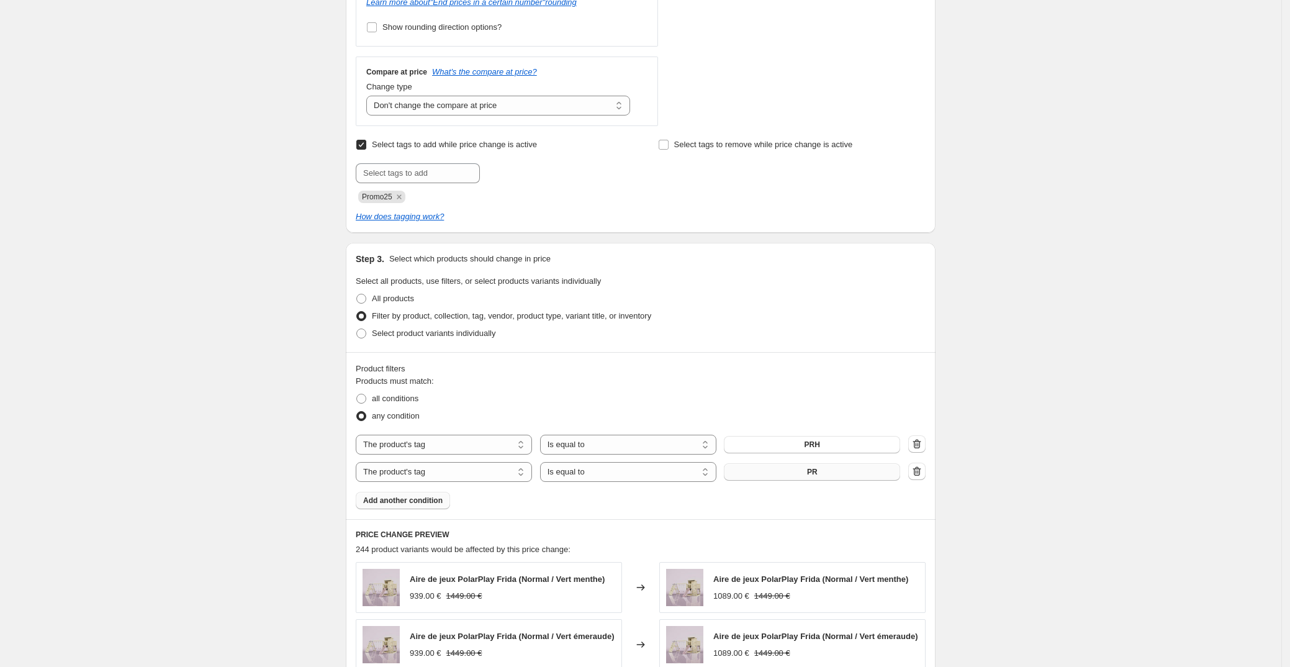
click at [1074, 327] on div "Create new price [MEDICAL_DATA]. This page is ready Create new price [MEDICAL_D…" at bounding box center [641, 404] width 1282 height 1798
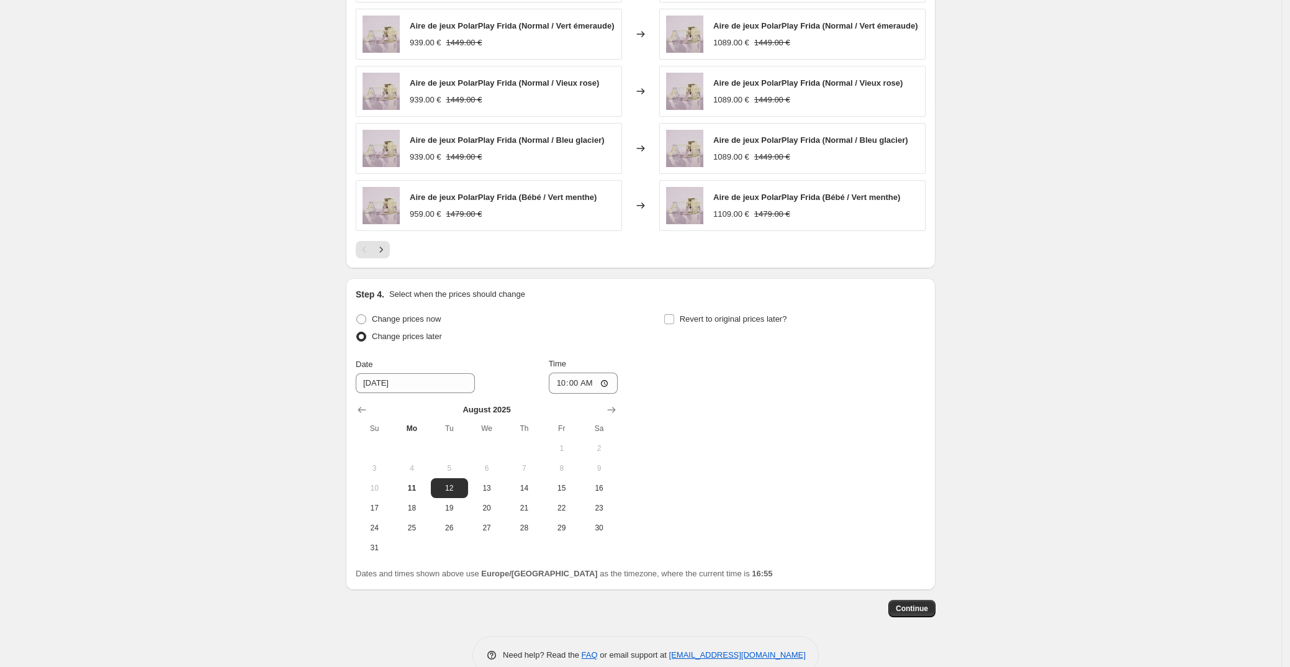
scroll to position [1131, 0]
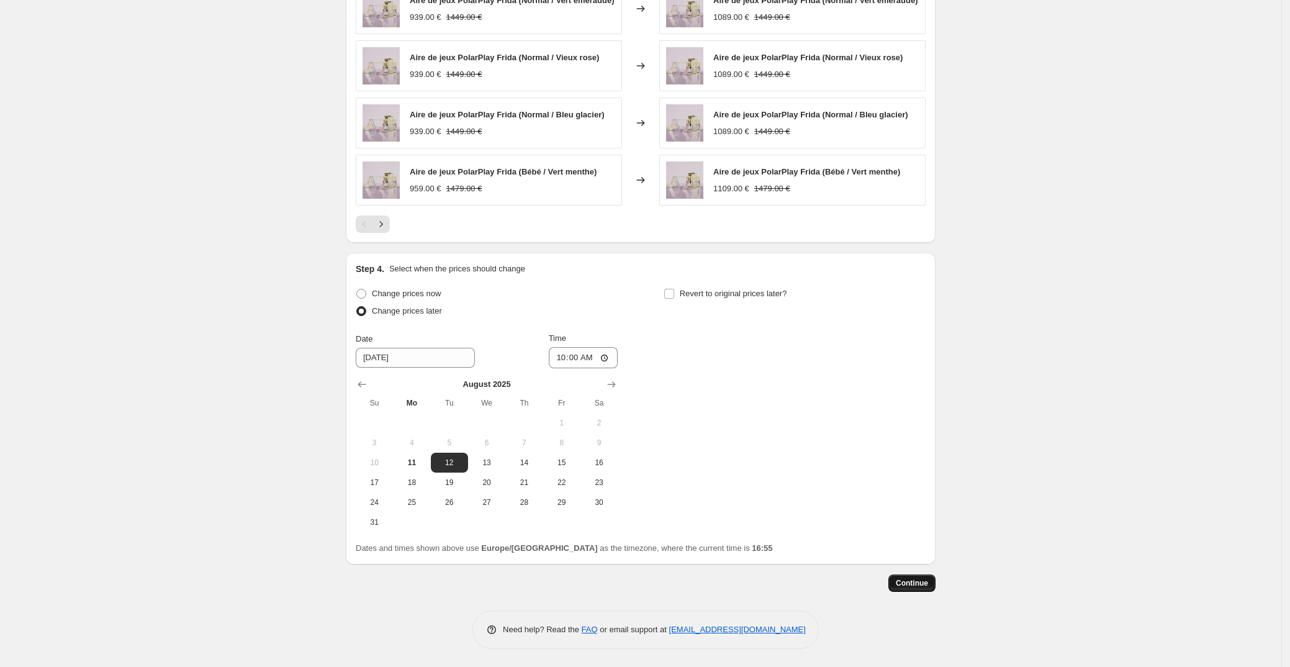
click at [921, 584] on span "Continue" at bounding box center [912, 583] width 32 height 10
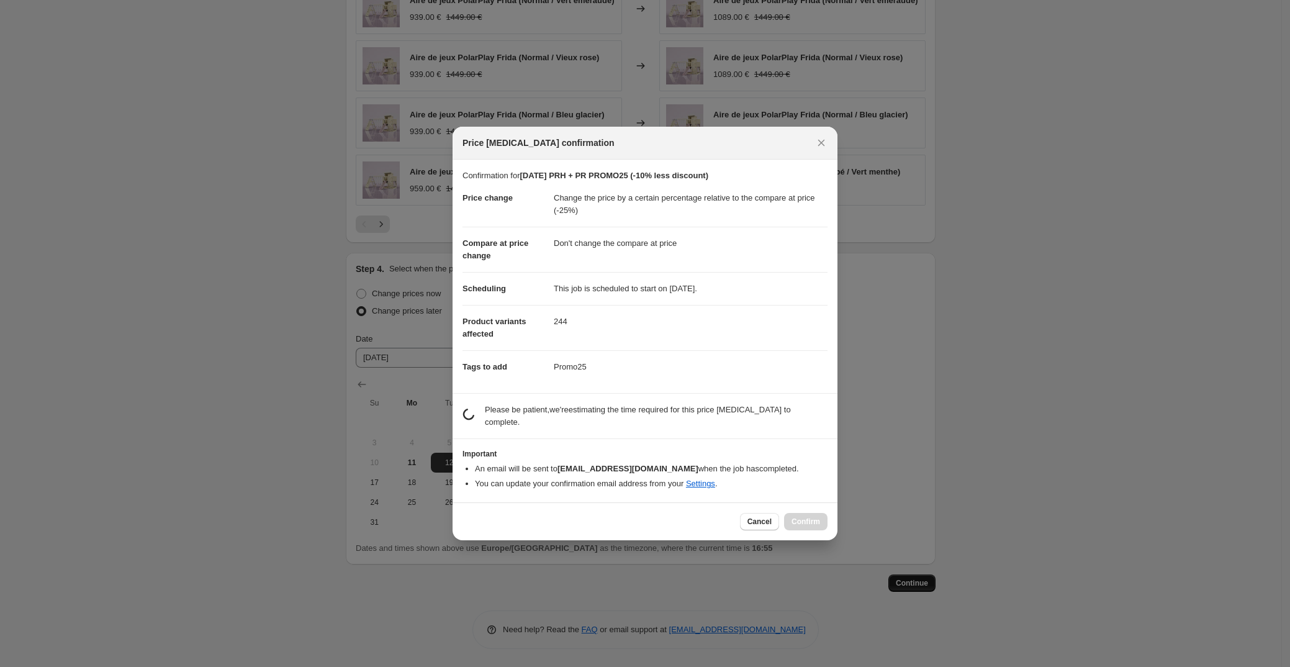
scroll to position [0, 0]
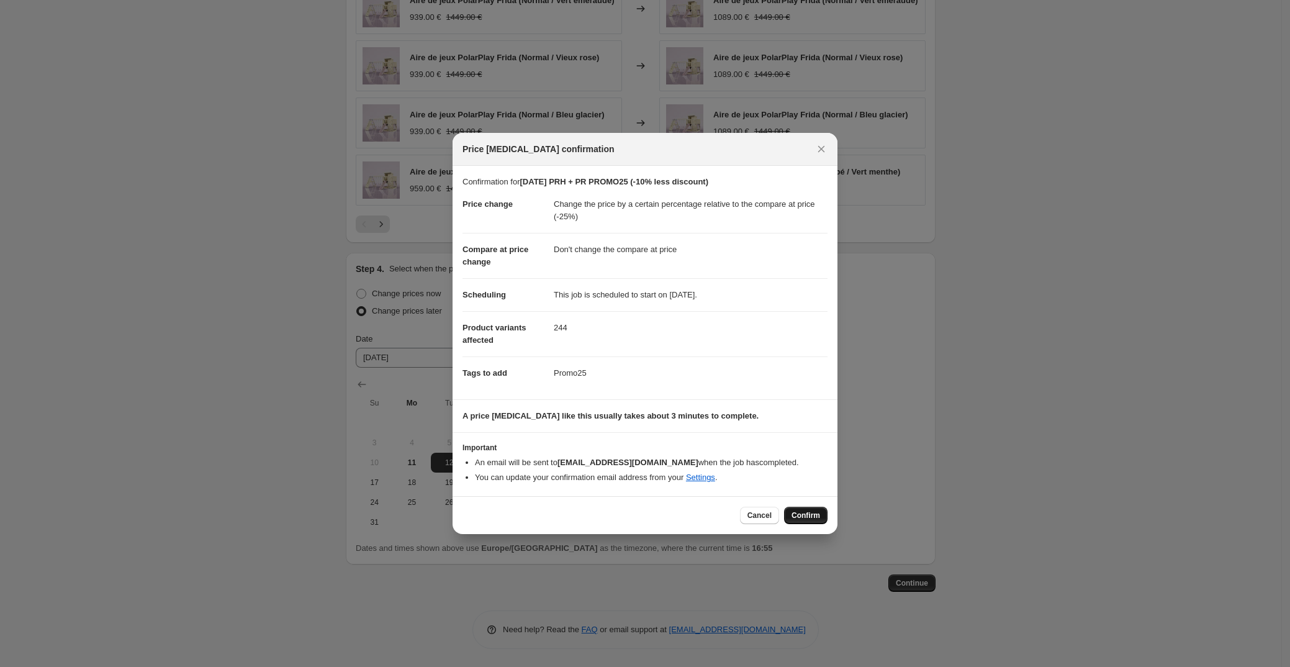
click at [809, 519] on span "Confirm" at bounding box center [806, 515] width 29 height 10
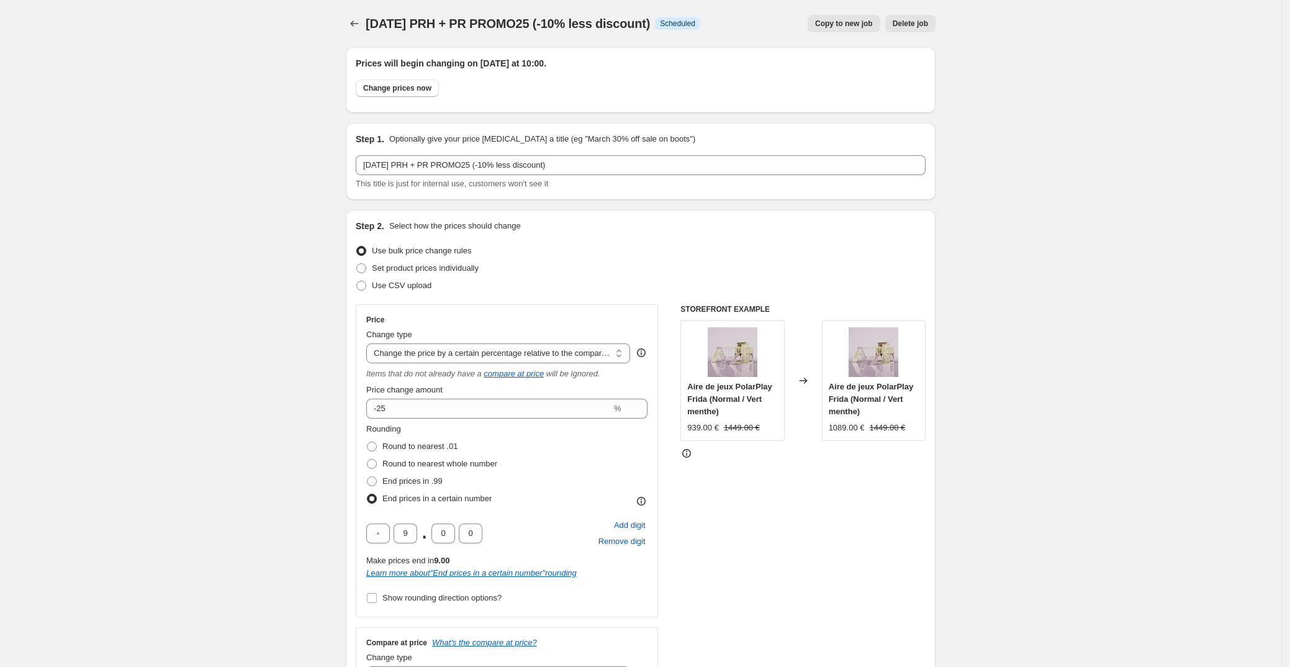
scroll to position [1131, 0]
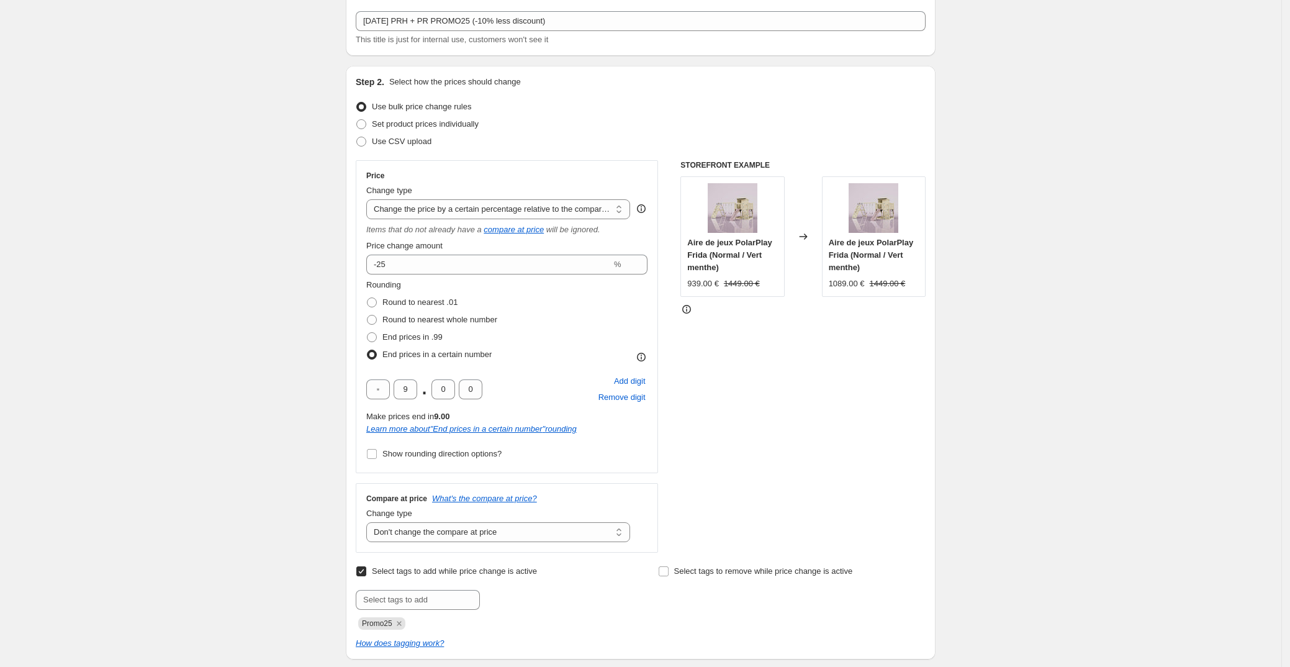
scroll to position [0, 0]
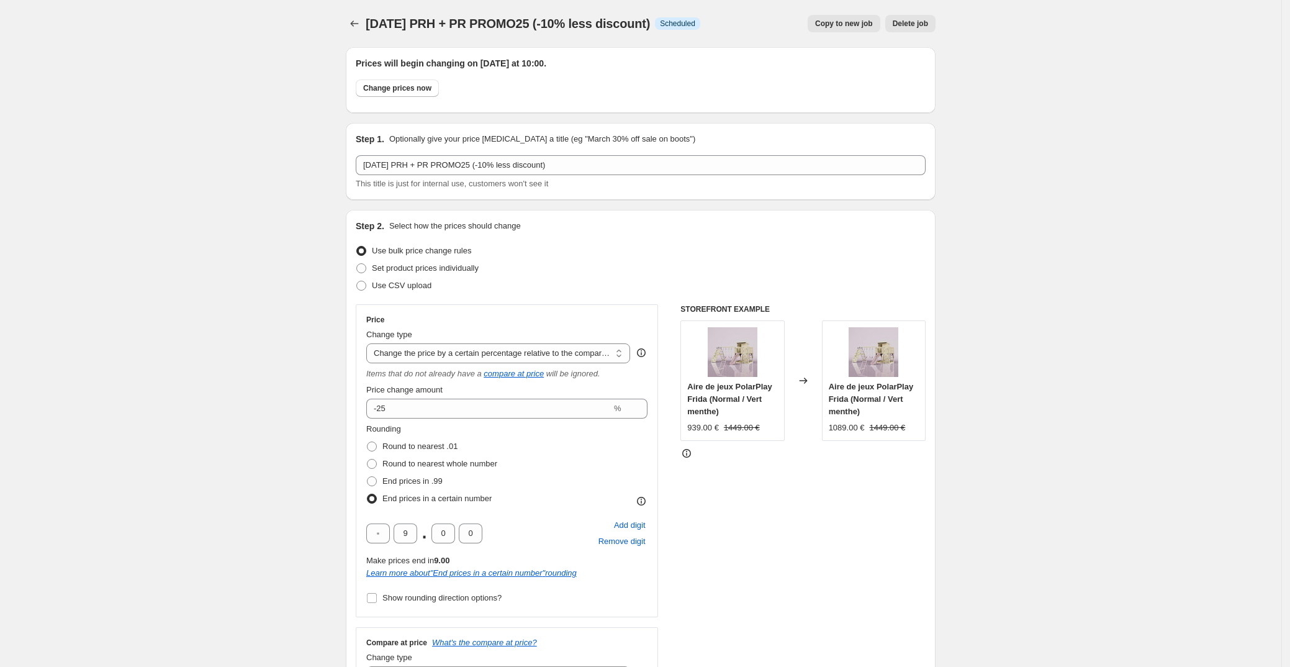
click at [844, 27] on span "Copy to new job" at bounding box center [844, 24] width 58 height 10
select select "pcap"
select select "no_change"
select select "tag"
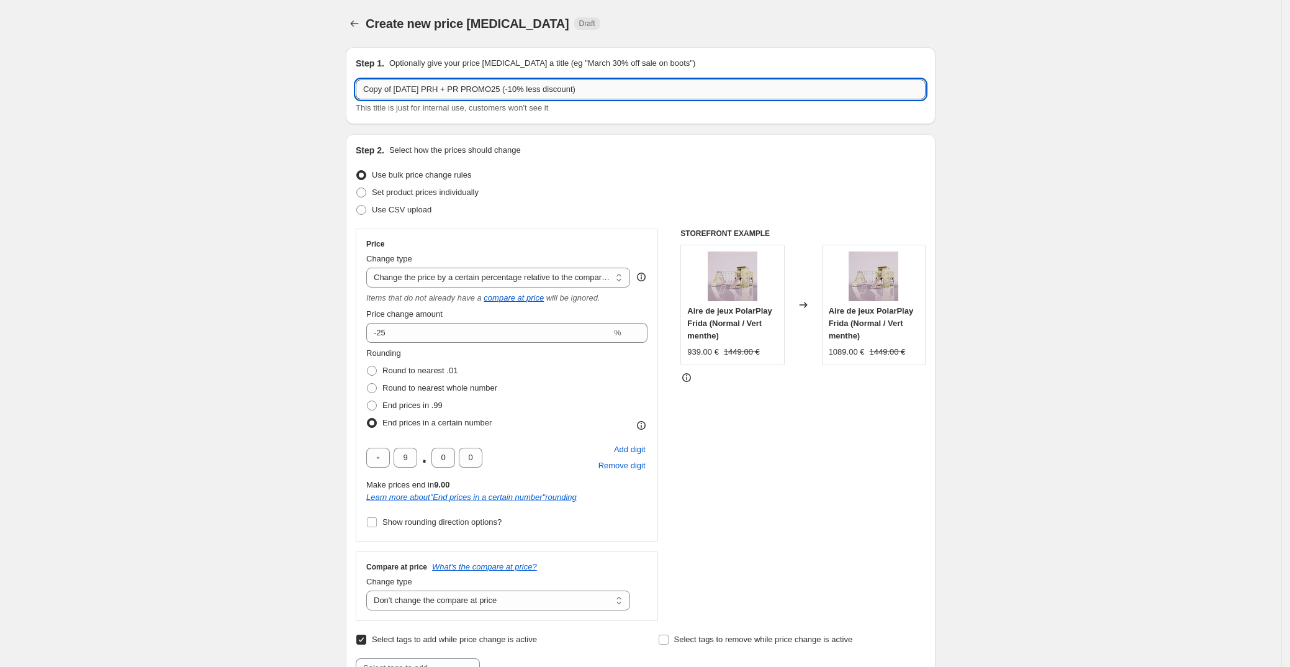
click at [397, 86] on input "Copy of [DATE] PRH + PR PROMO25 (-10% less discount)" at bounding box center [641, 89] width 570 height 20
type input "[DATE] ET + ETB PROMO25 (-10% less discount)"
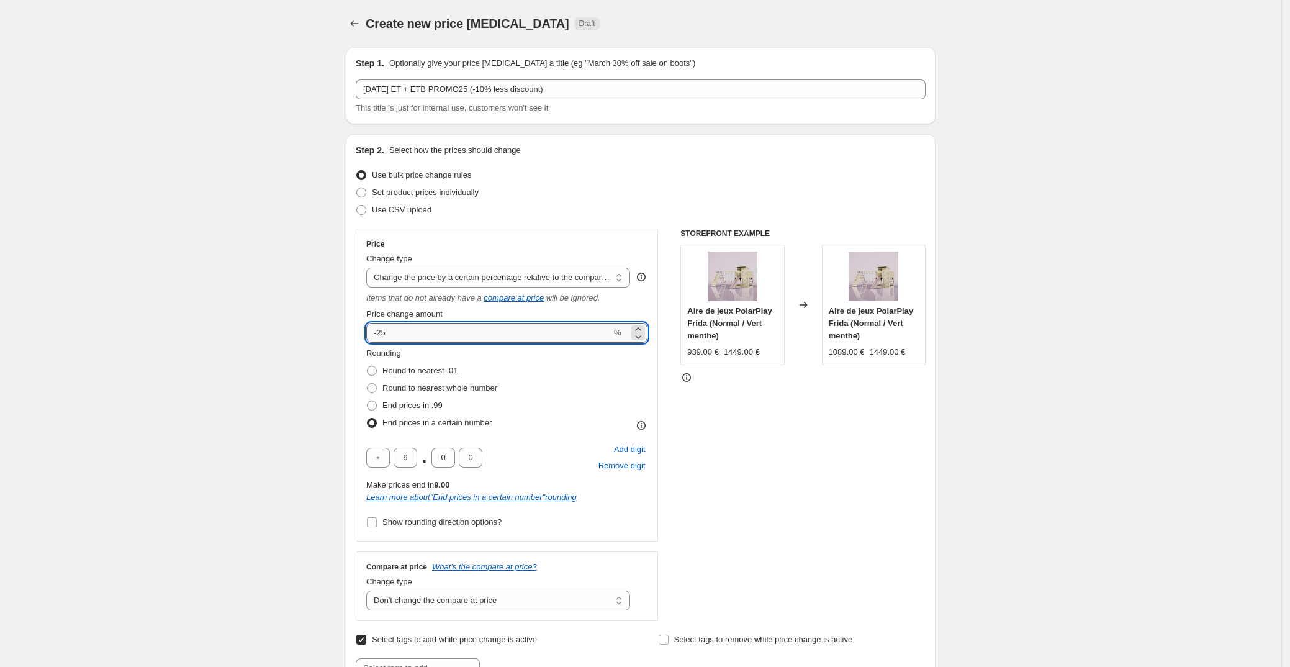
click at [407, 341] on input "-25" at bounding box center [488, 333] width 245 height 20
type input "-35"
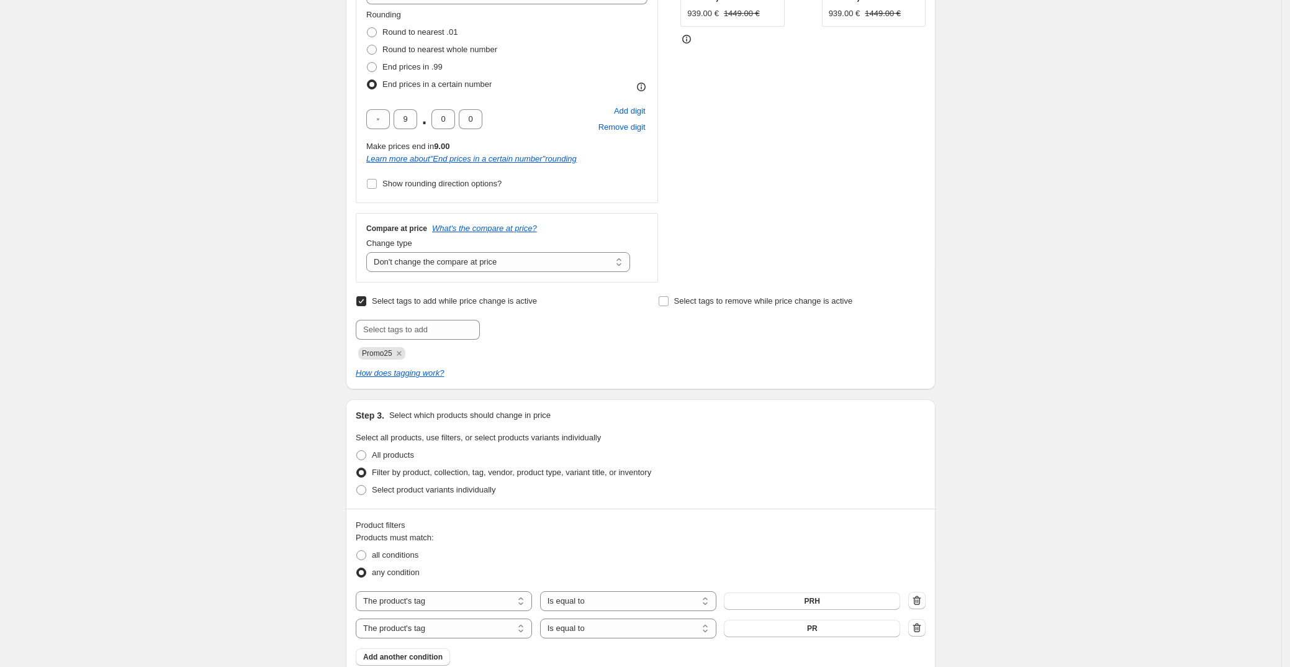
scroll to position [395, 0]
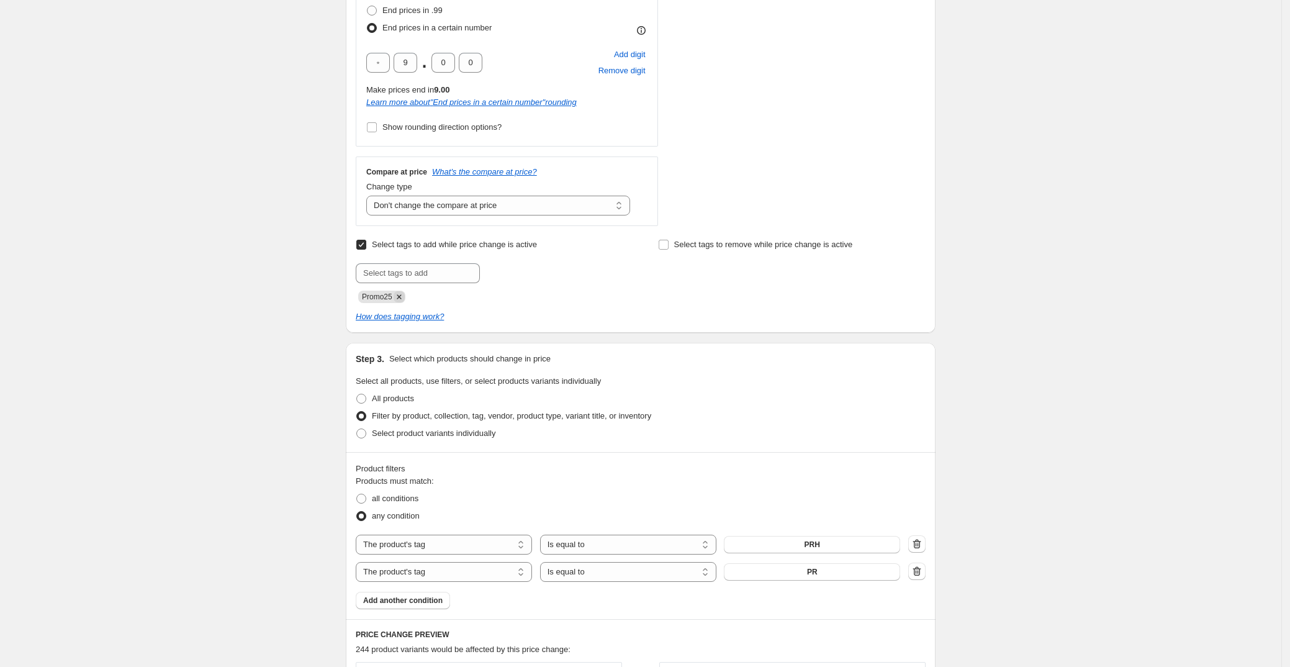
click at [404, 296] on icon "Remove Promo25" at bounding box center [399, 296] width 11 height 11
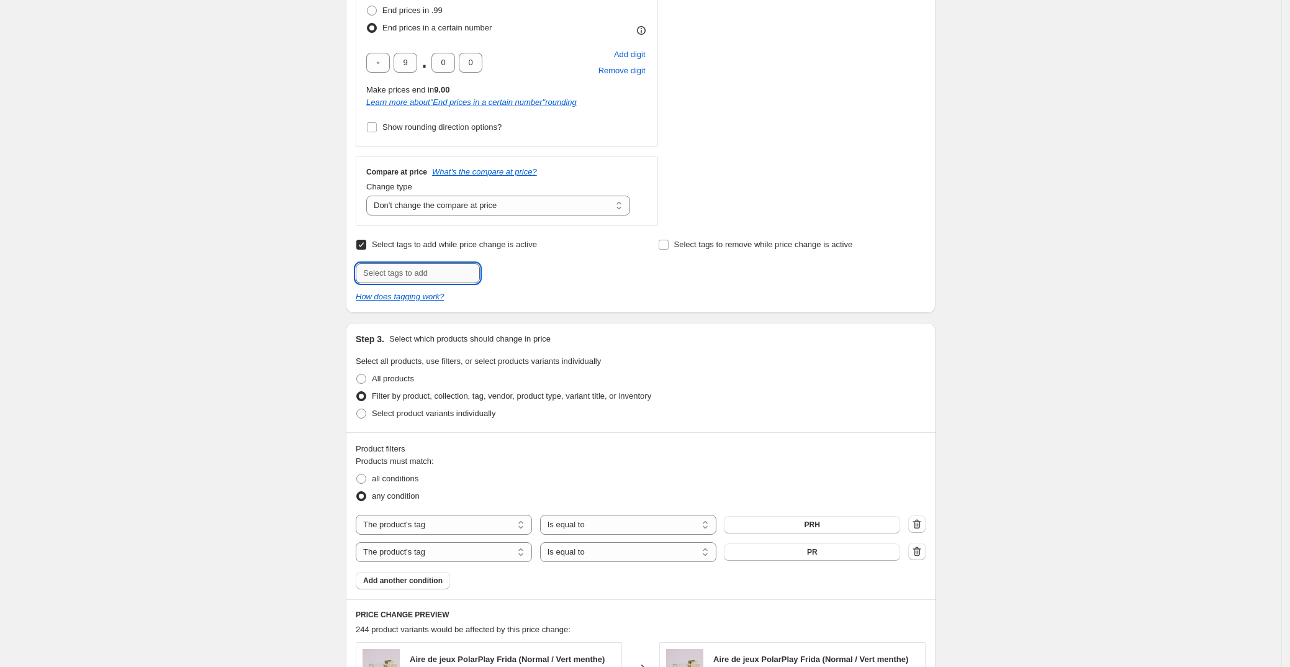
click at [413, 278] on input "text" at bounding box center [418, 273] width 124 height 20
type input "Promo35"
click at [546, 273] on button "Add Promo35" at bounding box center [514, 271] width 63 height 17
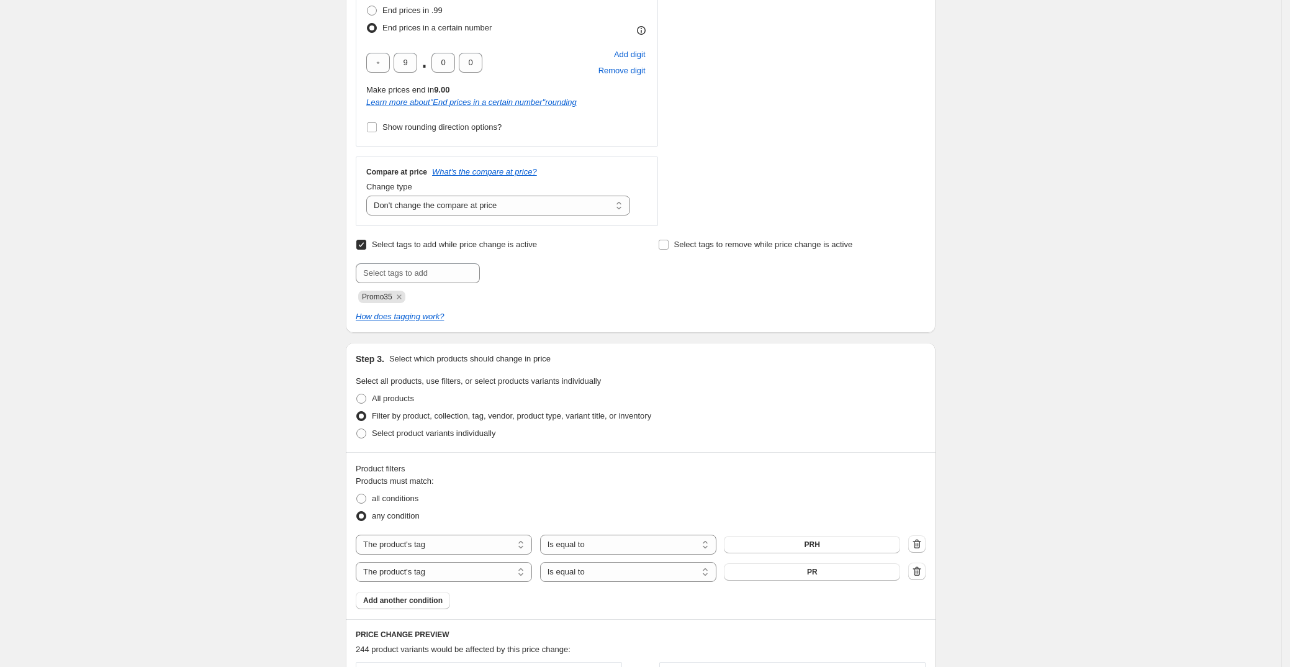
click at [189, 250] on div "Create new price [MEDICAL_DATA]. This page is ready Create new price [MEDICAL_D…" at bounding box center [641, 388] width 1282 height 1566
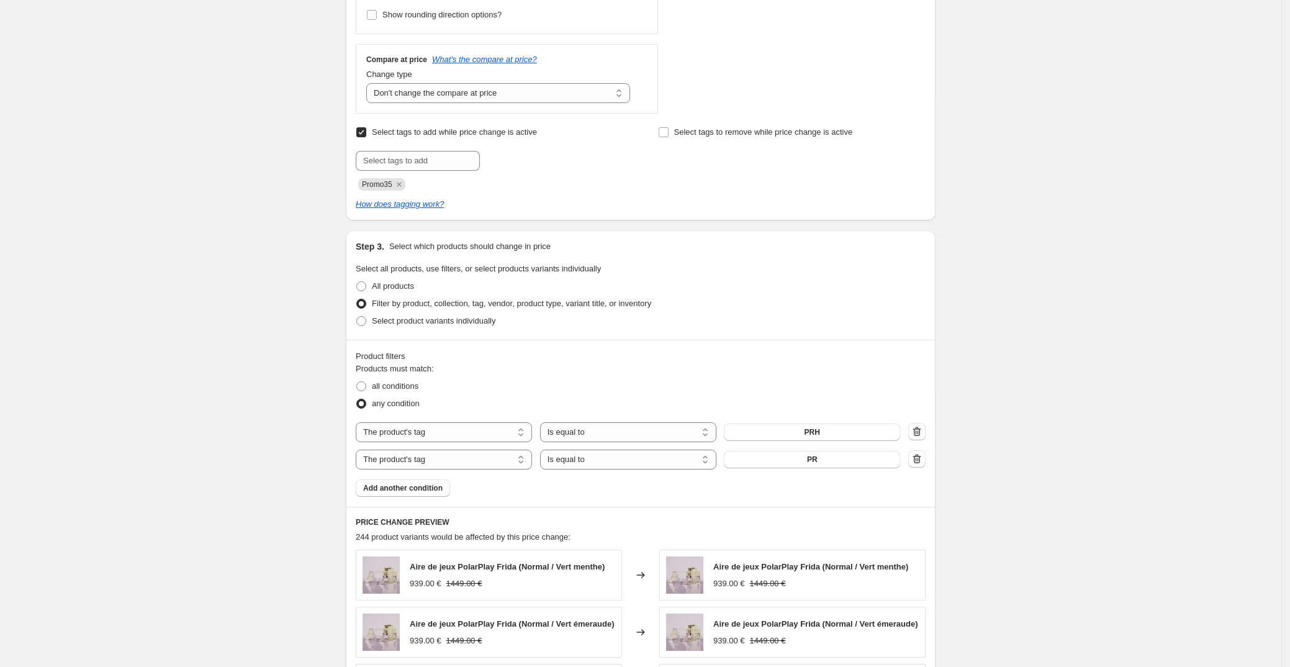
scroll to position [508, 0]
click at [857, 433] on button "PRH" at bounding box center [812, 431] width 176 height 17
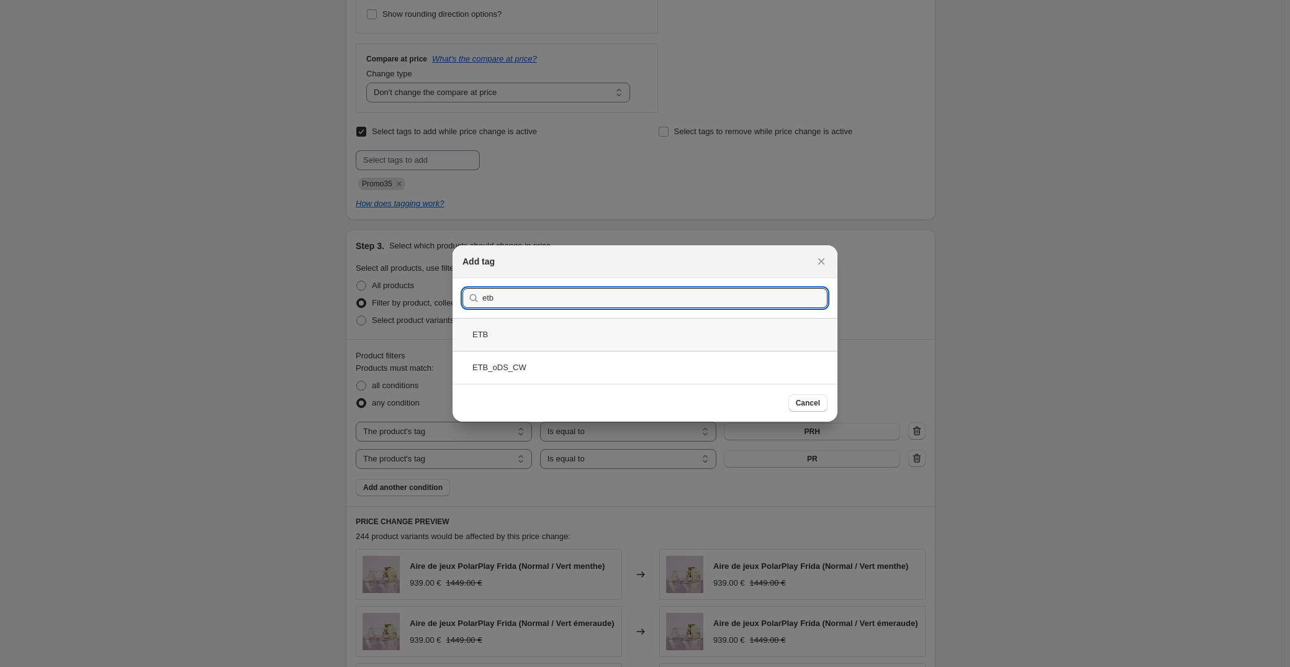
type input "etb"
click at [558, 326] on div "ETB" at bounding box center [645, 334] width 385 height 33
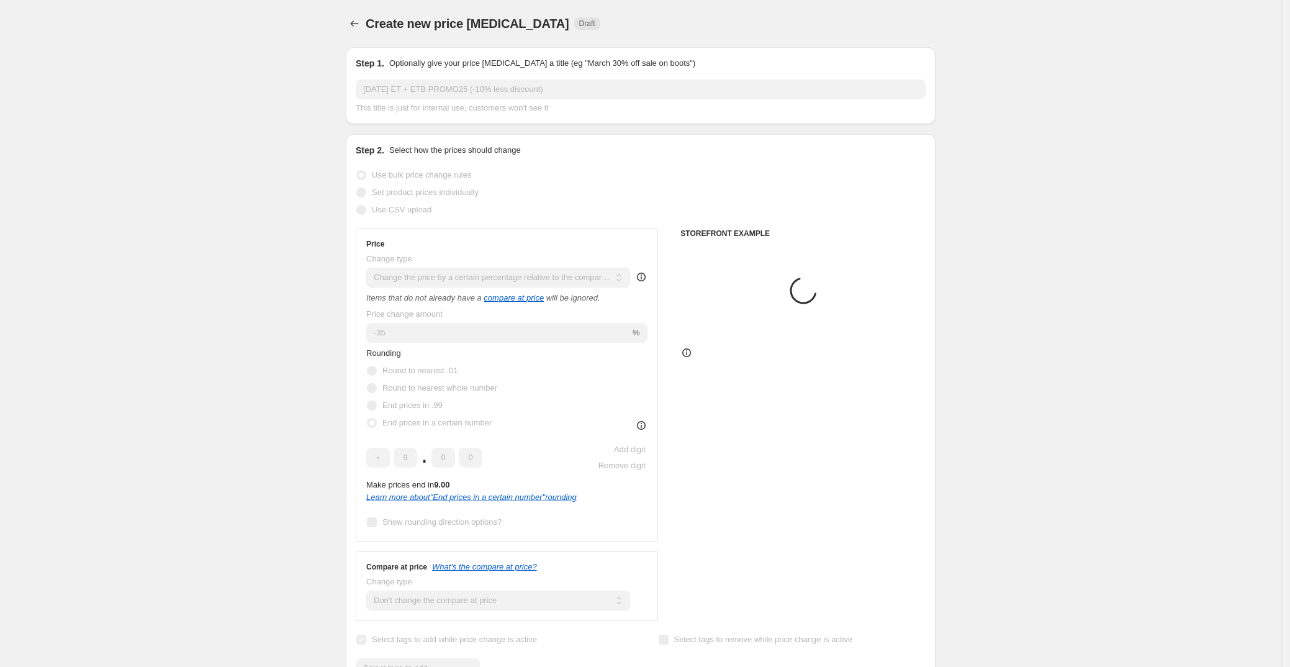
scroll to position [508, 0]
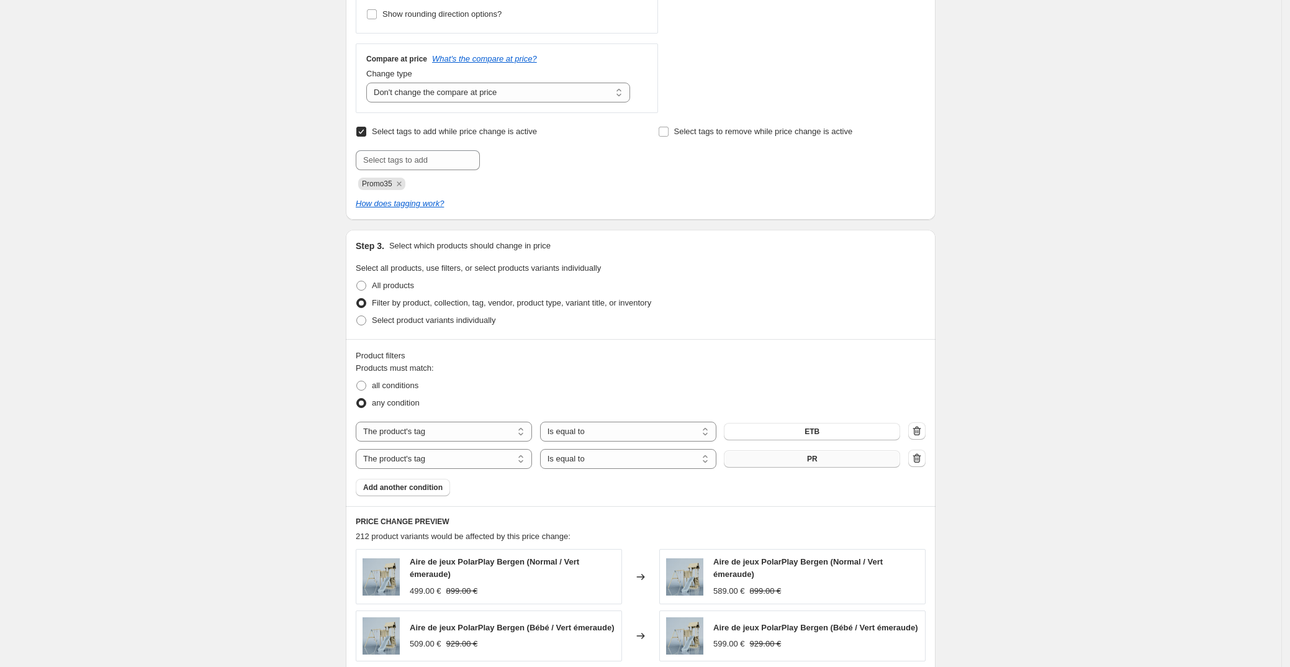
click at [814, 461] on span "PR" at bounding box center [812, 459] width 11 height 10
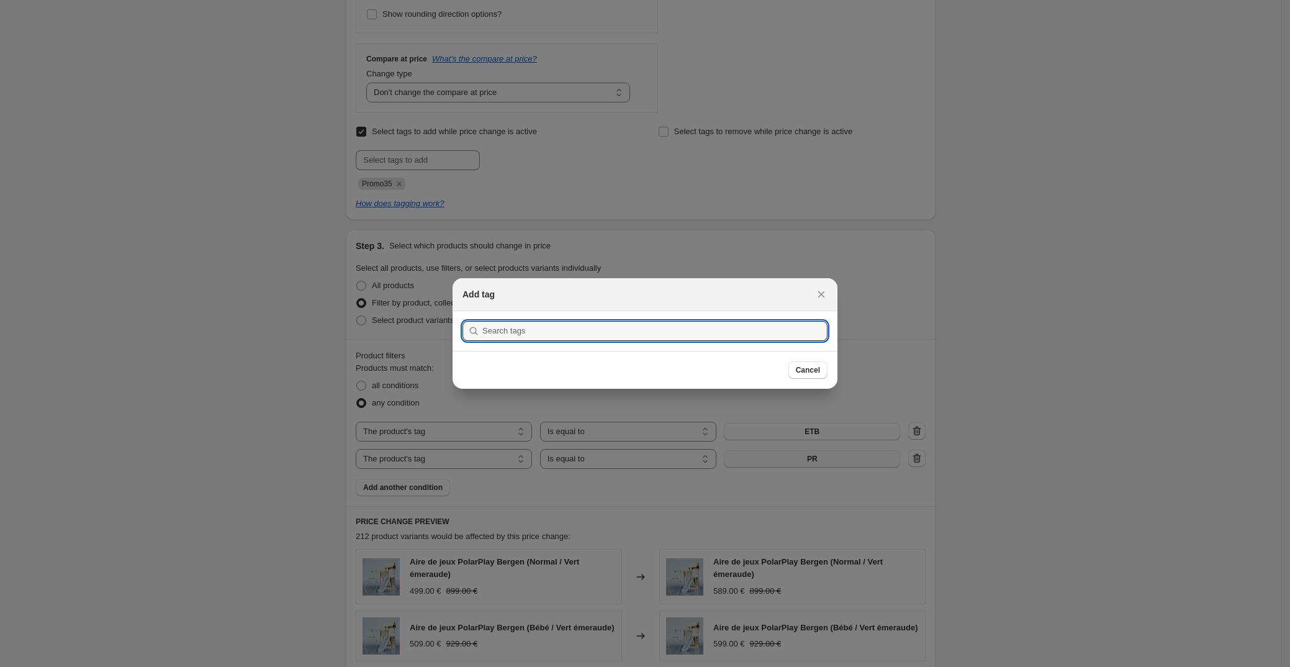
scroll to position [0, 0]
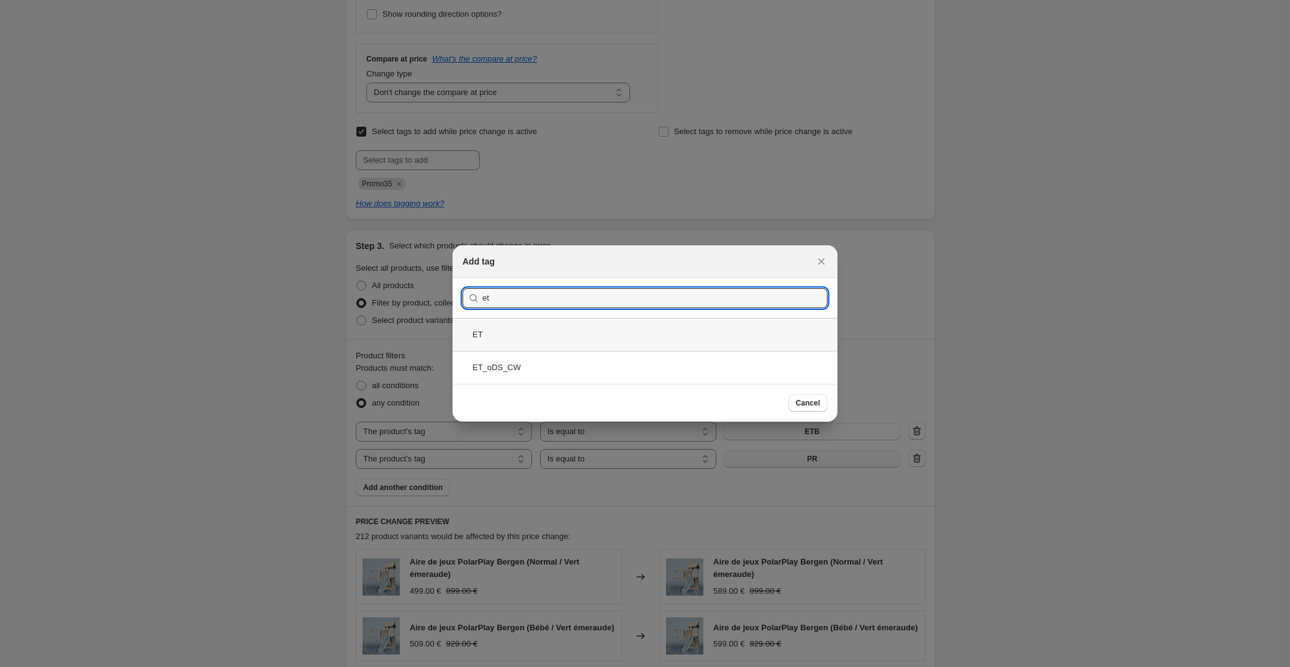
type input "et"
click at [551, 332] on div "ET" at bounding box center [645, 334] width 385 height 33
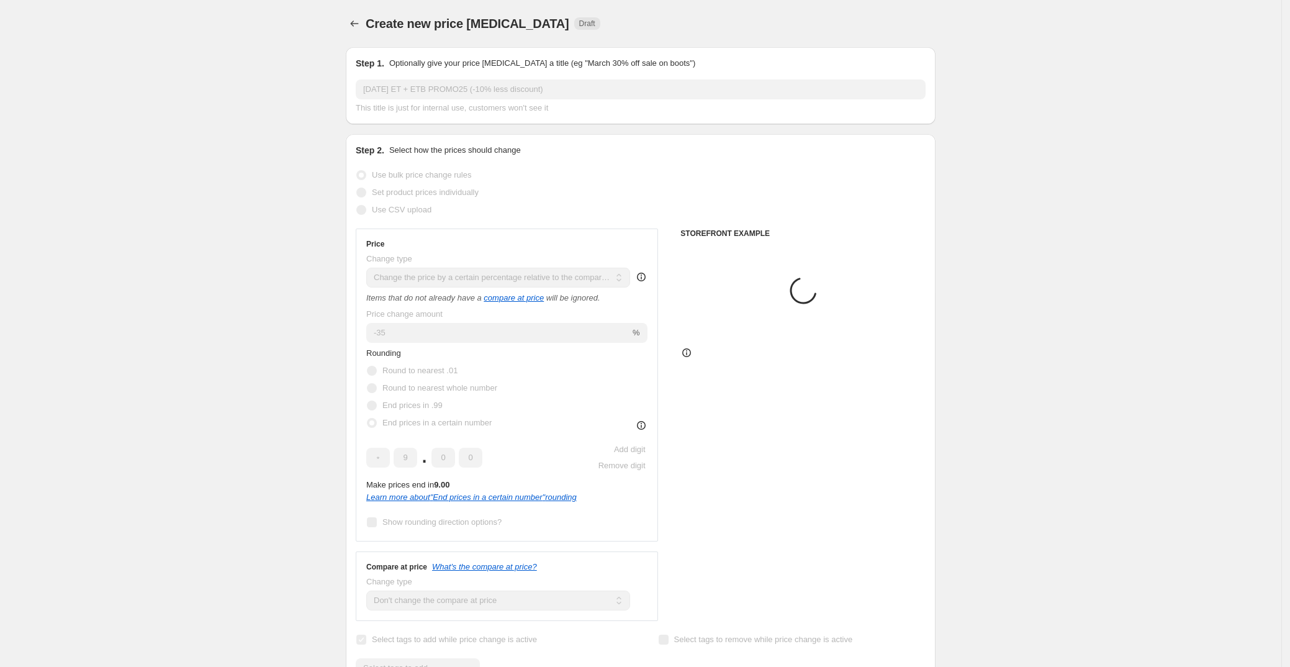
scroll to position [508, 0]
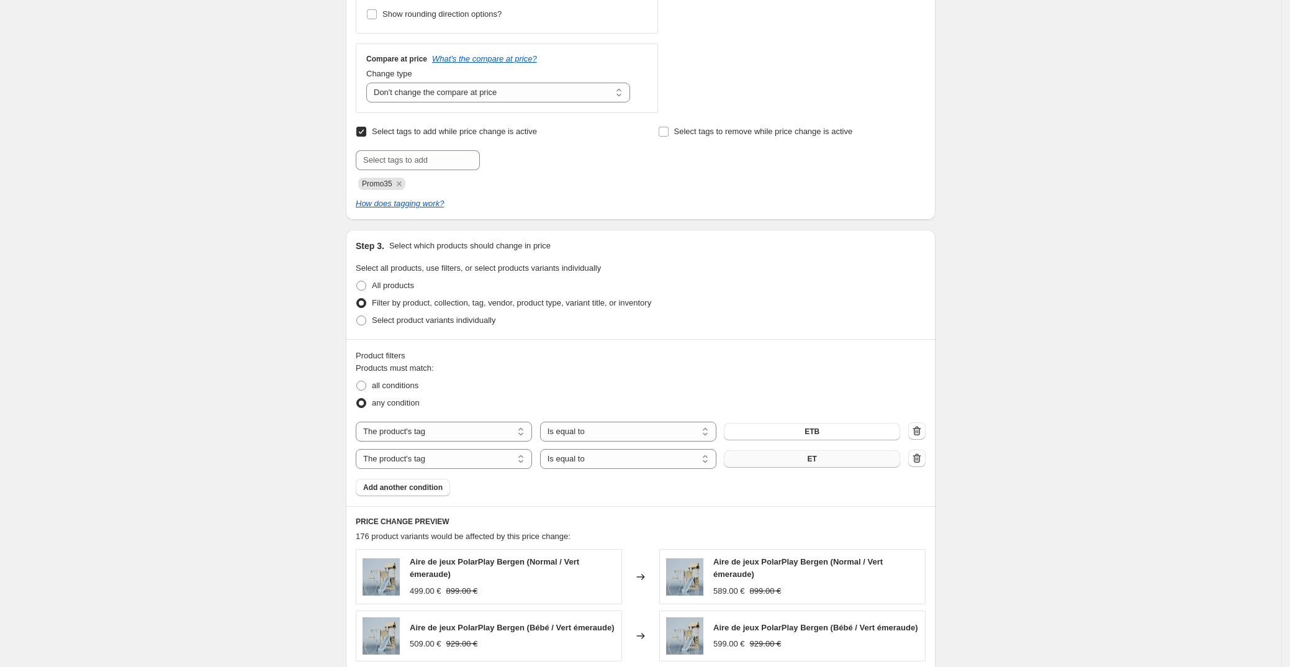
click at [1056, 532] on div "Create new price [MEDICAL_DATA]. This page is ready Create new price [MEDICAL_D…" at bounding box center [641, 279] width 1282 height 1574
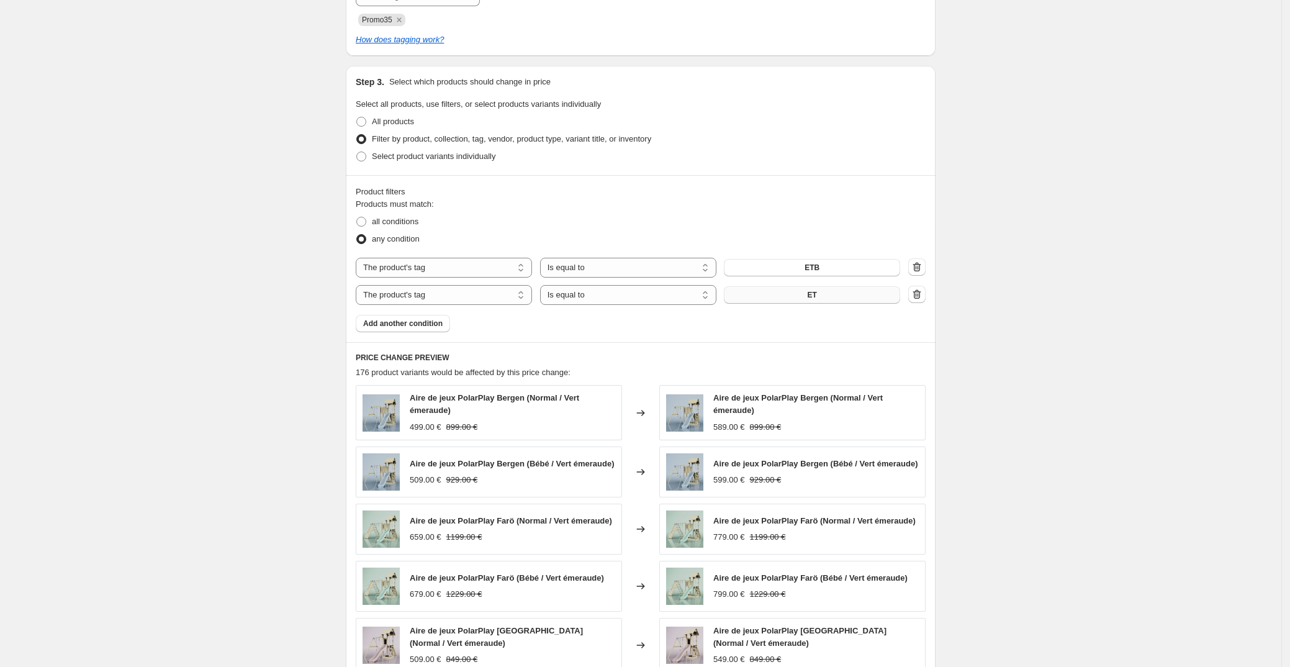
scroll to position [790, 0]
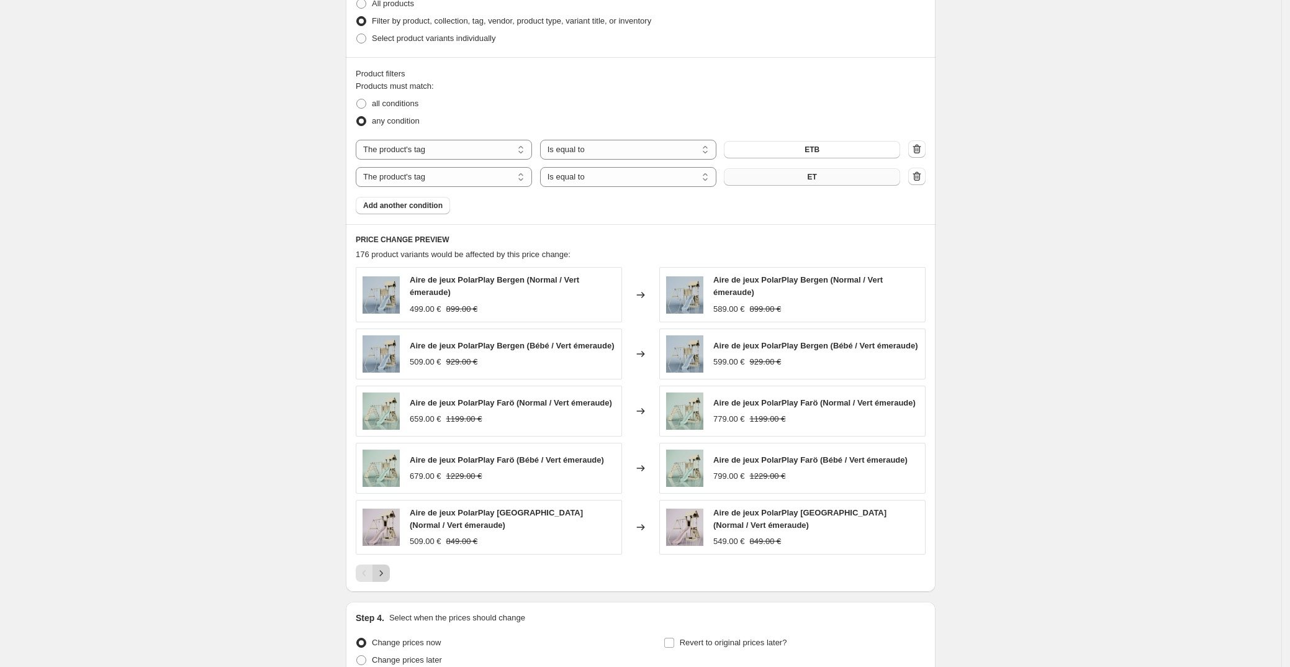
click at [387, 574] on icon "Next" at bounding box center [381, 573] width 12 height 12
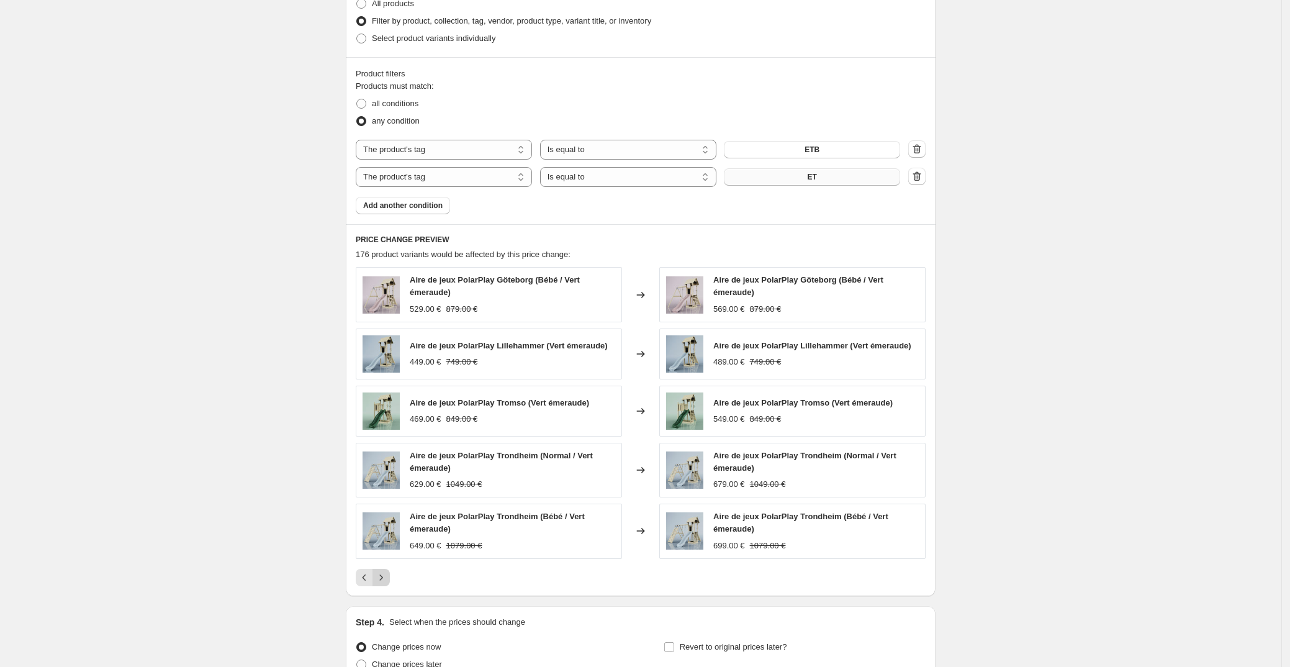
click at [387, 574] on icon "Next" at bounding box center [381, 577] width 12 height 12
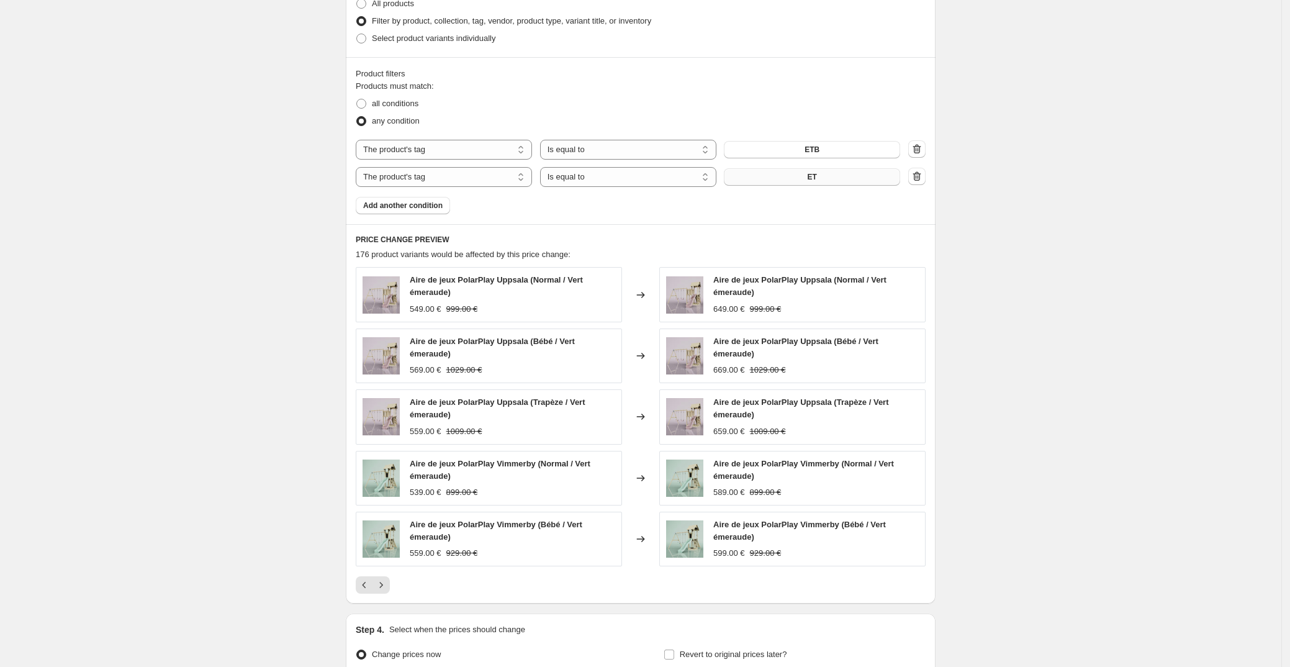
click at [1111, 461] on div "Create new price [MEDICAL_DATA]. This page is ready Create new price [MEDICAL_D…" at bounding box center [641, 3] width 1282 height 1586
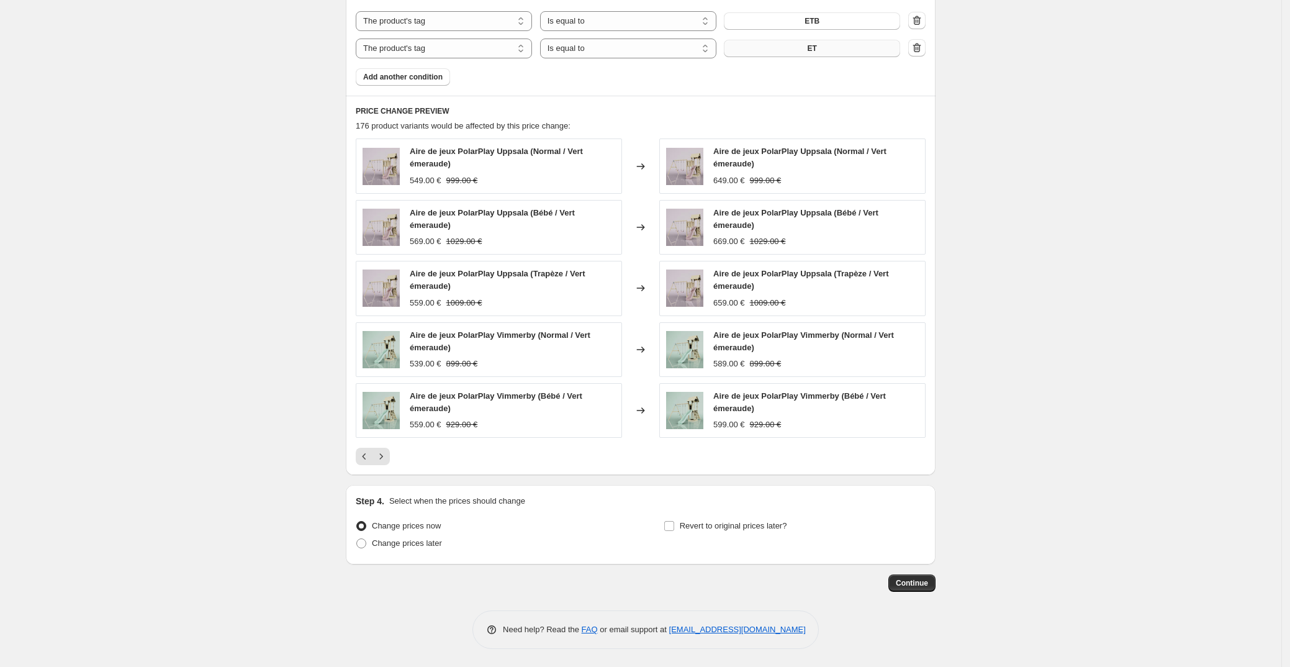
scroll to position [919, 0]
click at [360, 542] on span at bounding box center [361, 543] width 10 height 10
click at [357, 538] on input "Change prices later" at bounding box center [356, 538] width 1 height 1
radio input "true"
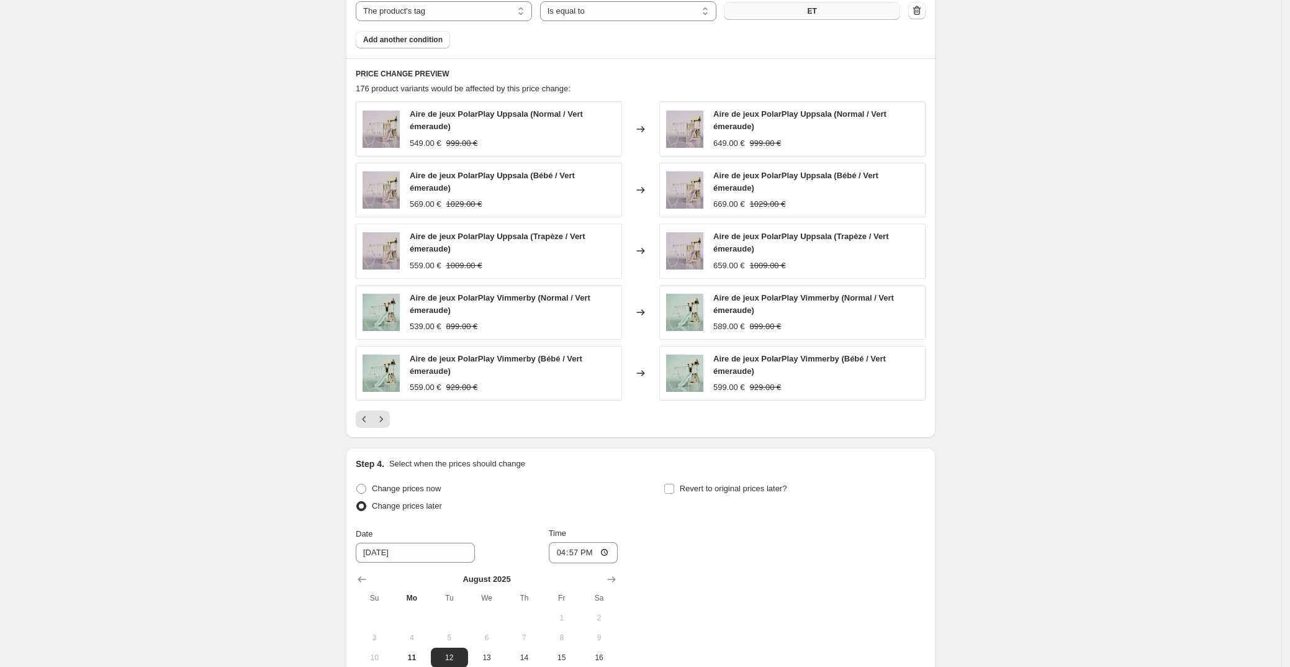
scroll to position [975, 0]
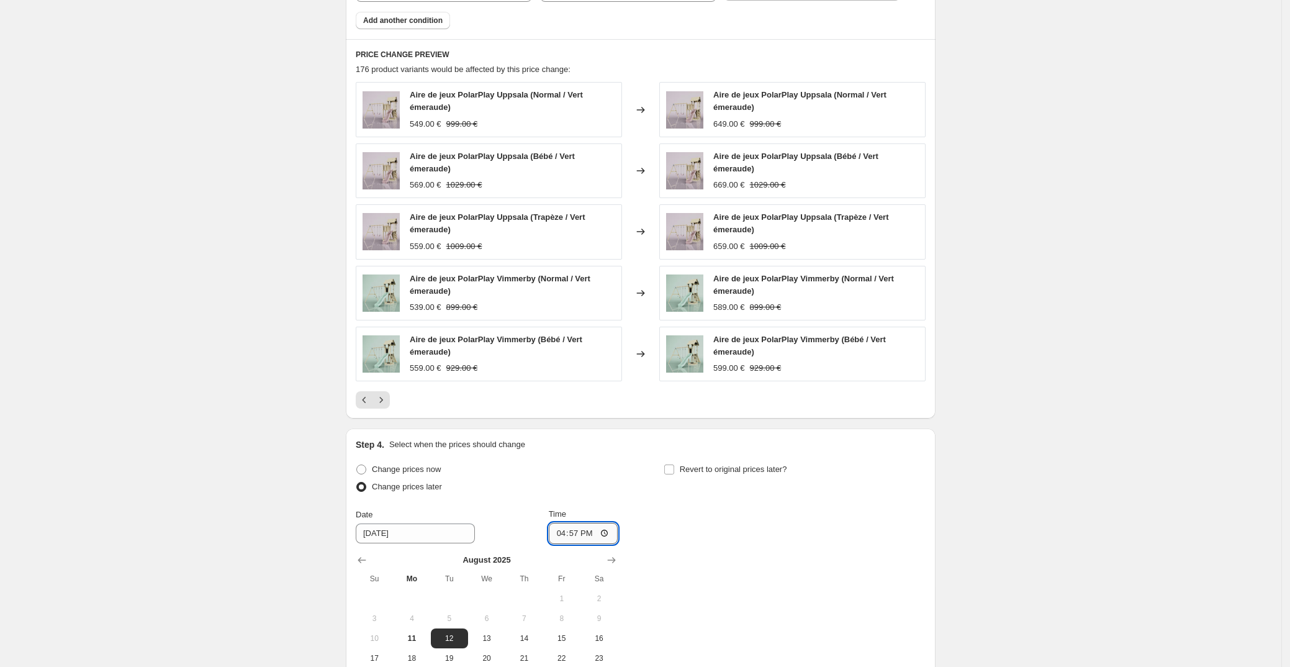
click at [580, 535] on input "16:57" at bounding box center [584, 533] width 70 height 21
type input "10:00"
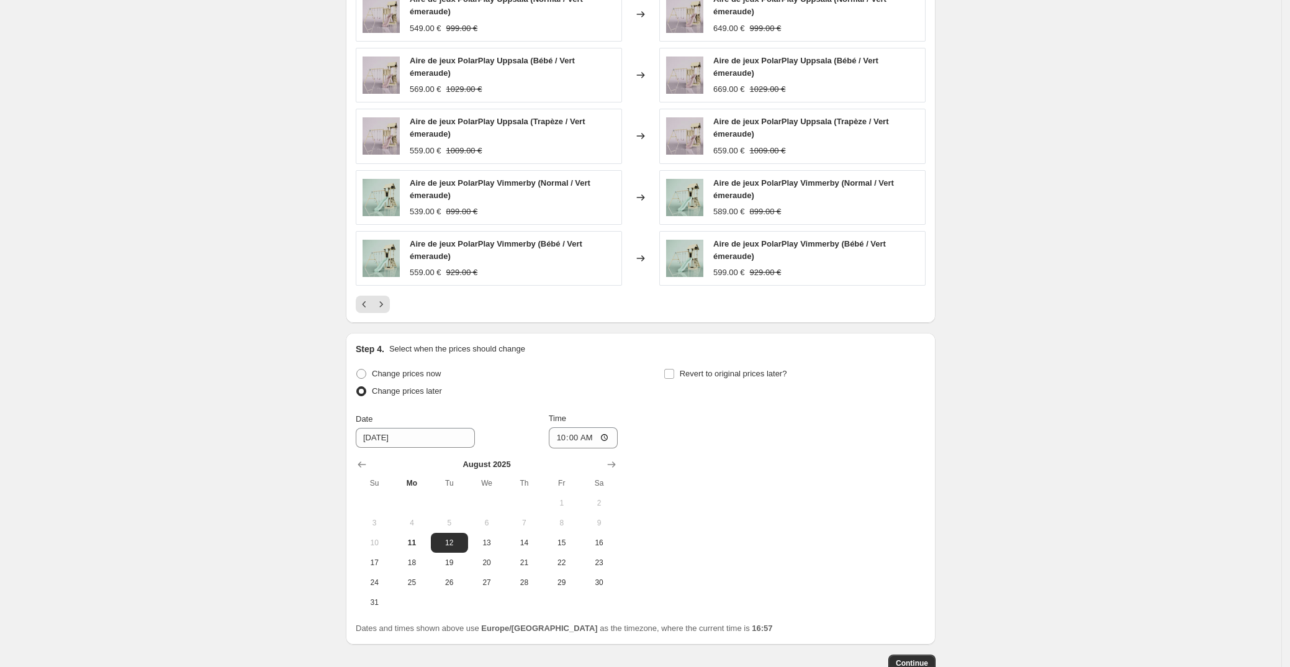
scroll to position [1151, 0]
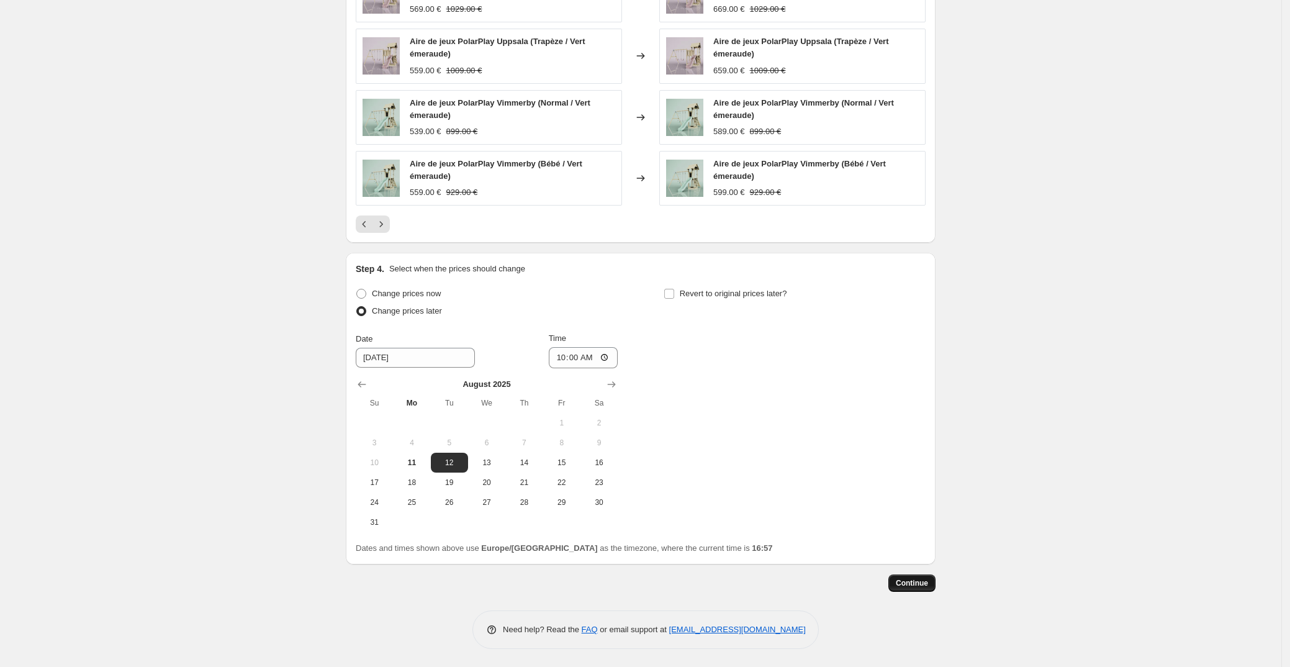
click at [918, 583] on span "Continue" at bounding box center [912, 583] width 32 height 10
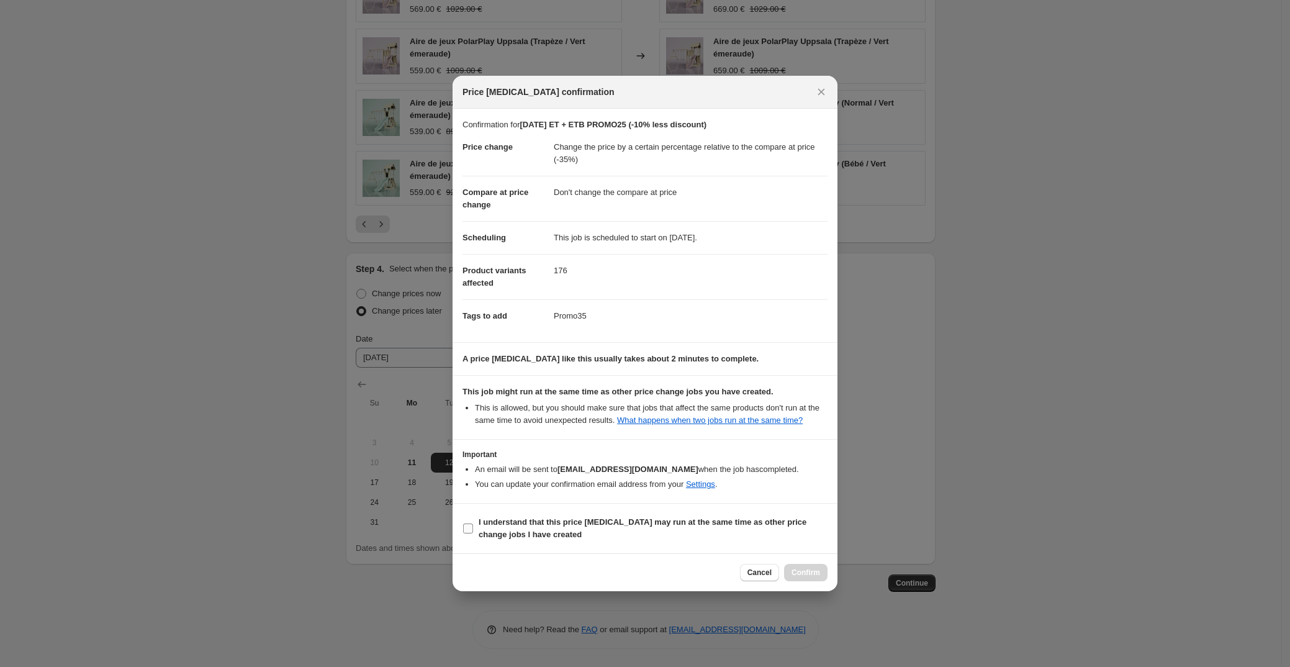
click at [472, 527] on input "I understand that this price [MEDICAL_DATA] may run at the same time as other p…" at bounding box center [468, 528] width 10 height 10
checkbox input "true"
click at [804, 573] on span "Confirm" at bounding box center [806, 573] width 29 height 10
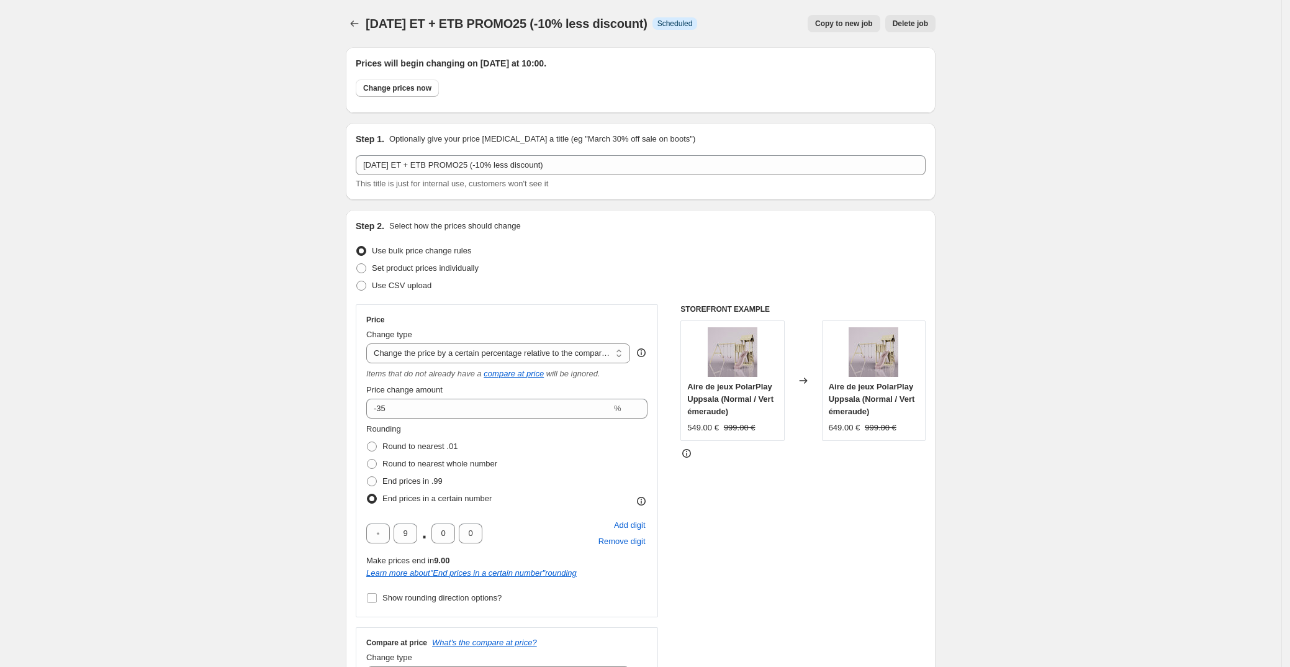
scroll to position [1151, 0]
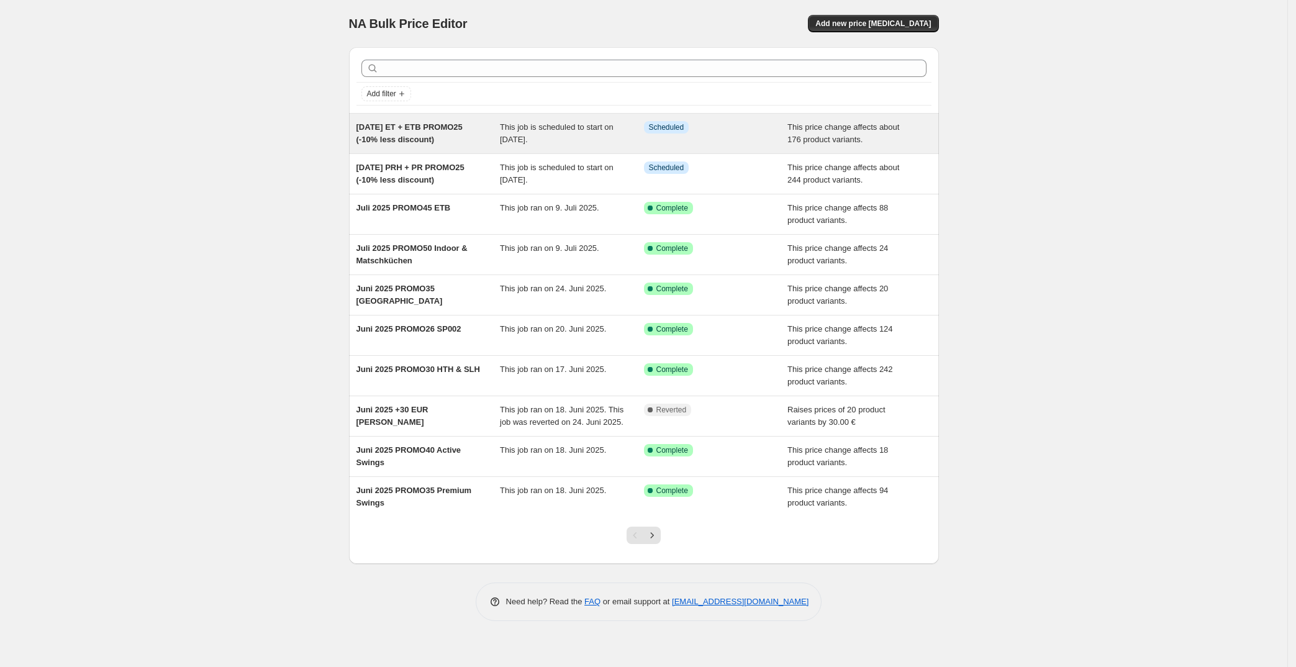
click at [410, 137] on span "[DATE] ET + ETB PROMO25 (-10% less discount)" at bounding box center [409, 133] width 106 height 22
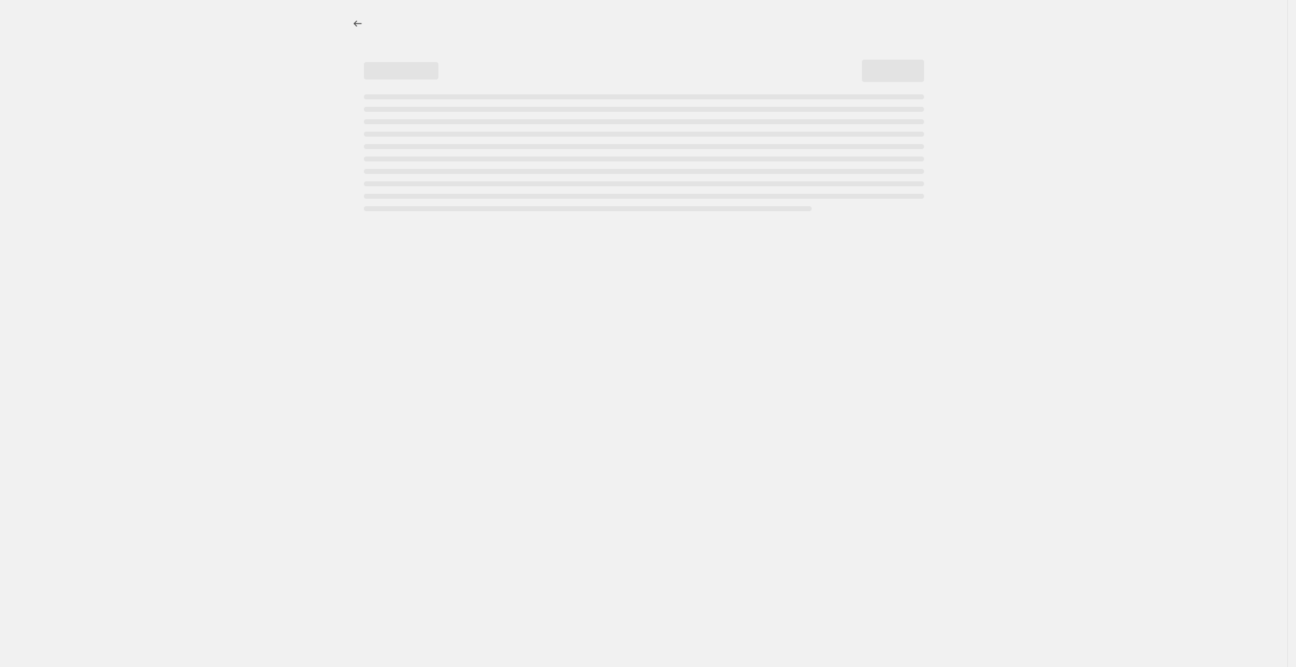
select select "pcap"
select select "no_change"
select select "tag"
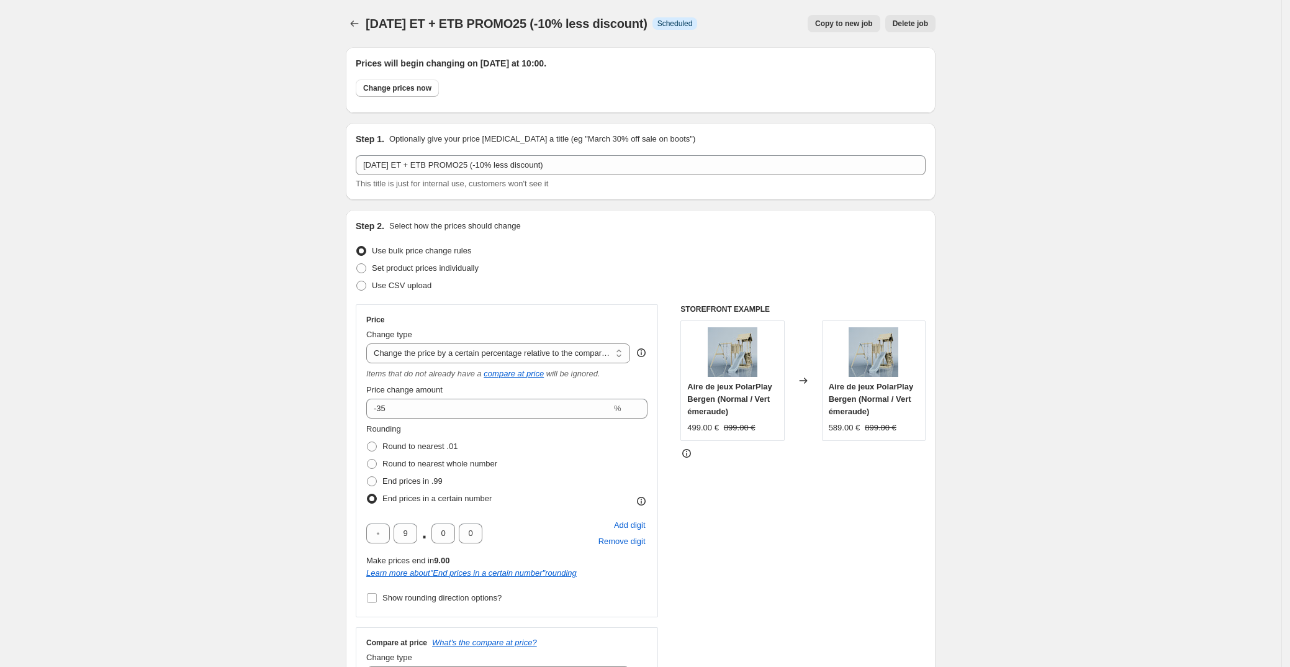
click at [492, 19] on span "[DATE] ET + ETB PROMO25 (-10% less discount)" at bounding box center [507, 24] width 282 height 14
click at [640, 26] on span "[DATE] ET + ETB PROMO25 (-10% less discount)" at bounding box center [507, 24] width 282 height 14
click at [597, 24] on span "[DATE] ET + ETB PROMO25 (-10% less discount)" at bounding box center [507, 24] width 282 height 14
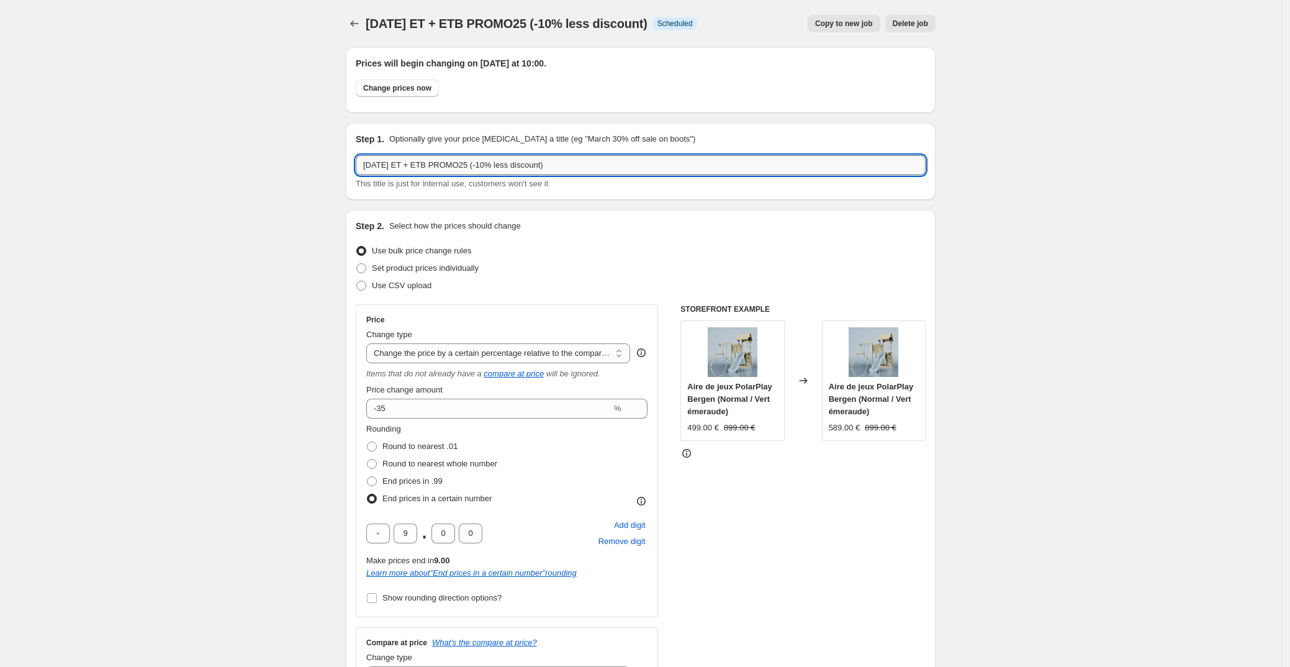
click at [492, 161] on input "[DATE] ET + ETB PROMO25 (-10% less discount)" at bounding box center [641, 165] width 570 height 20
type input "[DATE] ET + ETB PROMO35 (-10% less discount)"
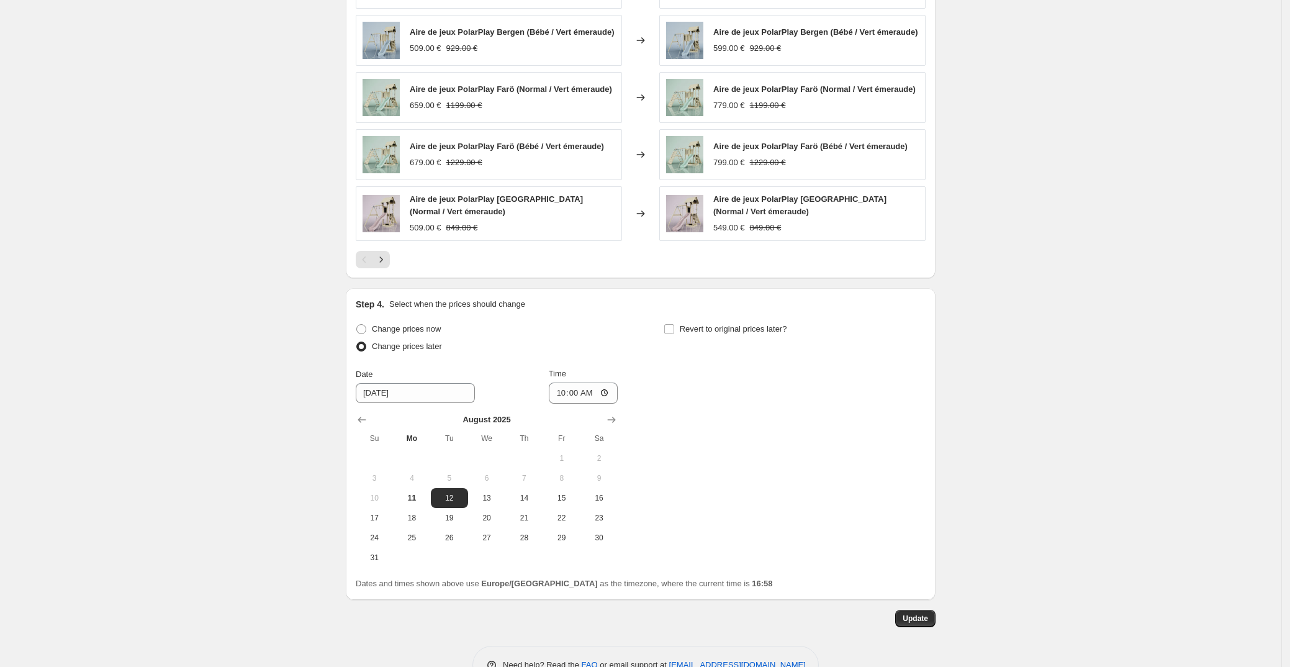
scroll to position [1215, 0]
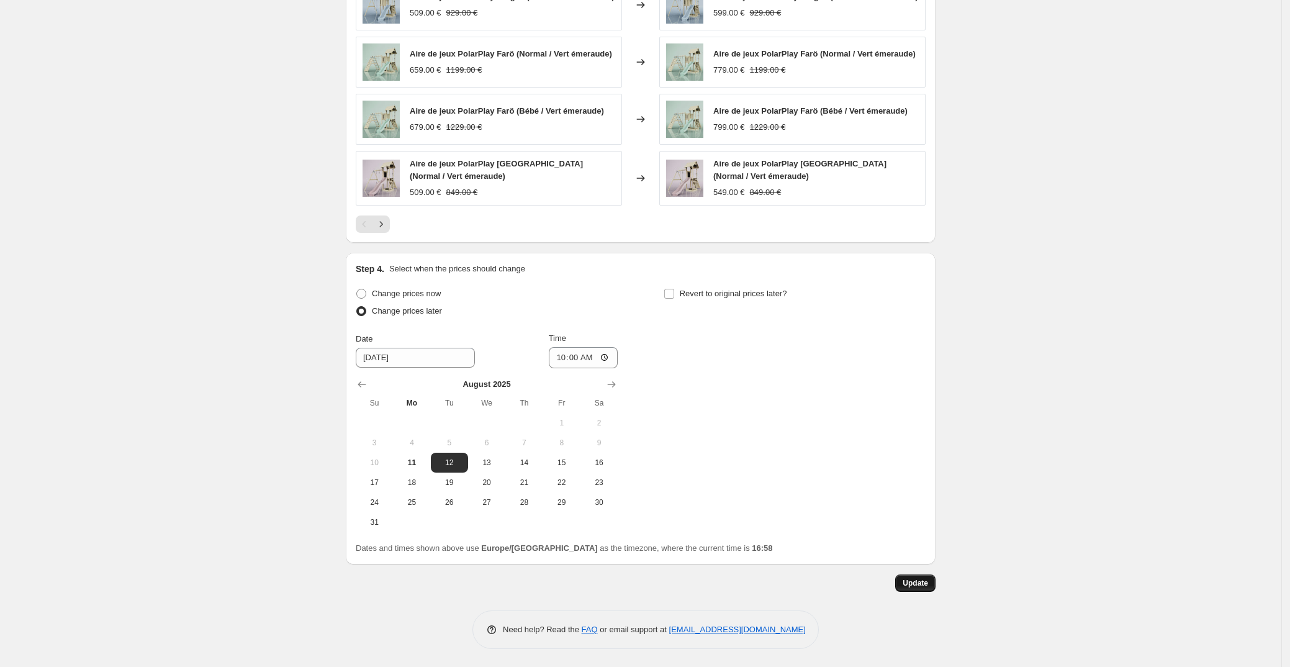
click at [915, 582] on span "Update" at bounding box center [915, 583] width 25 height 10
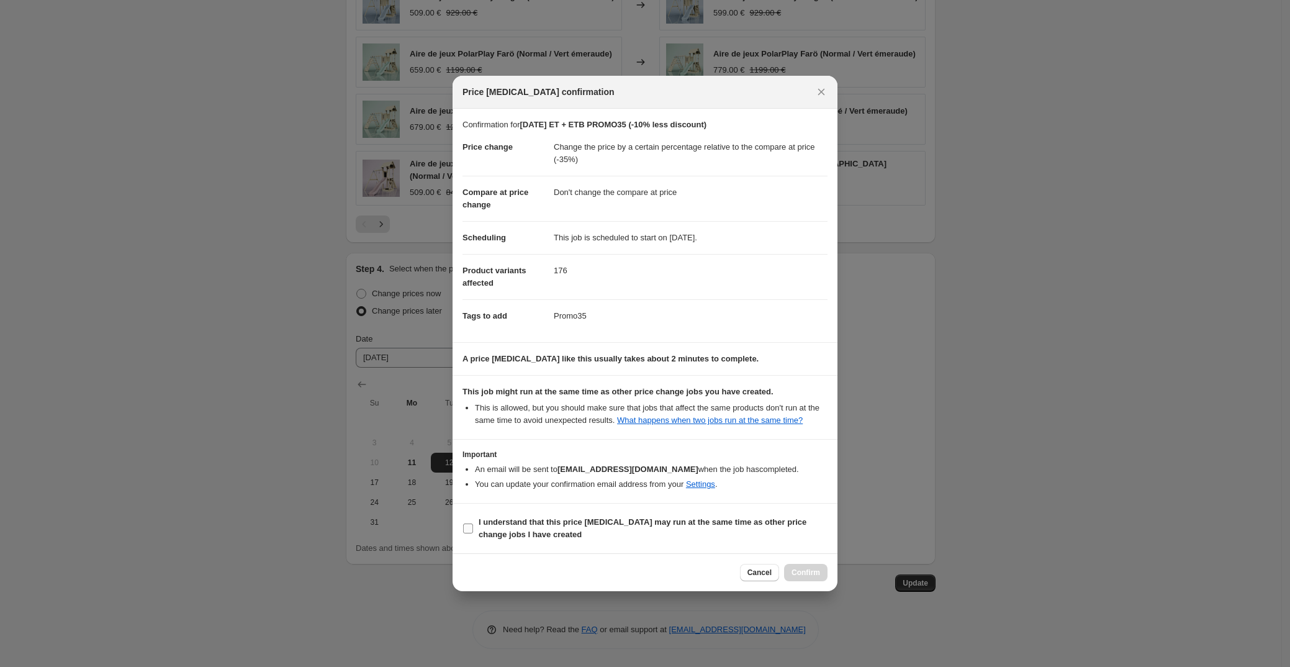
click at [470, 530] on input "I understand that this price [MEDICAL_DATA] may run at the same time as other p…" at bounding box center [468, 528] width 10 height 10
checkbox input "true"
click at [809, 572] on span "Confirm" at bounding box center [806, 573] width 29 height 10
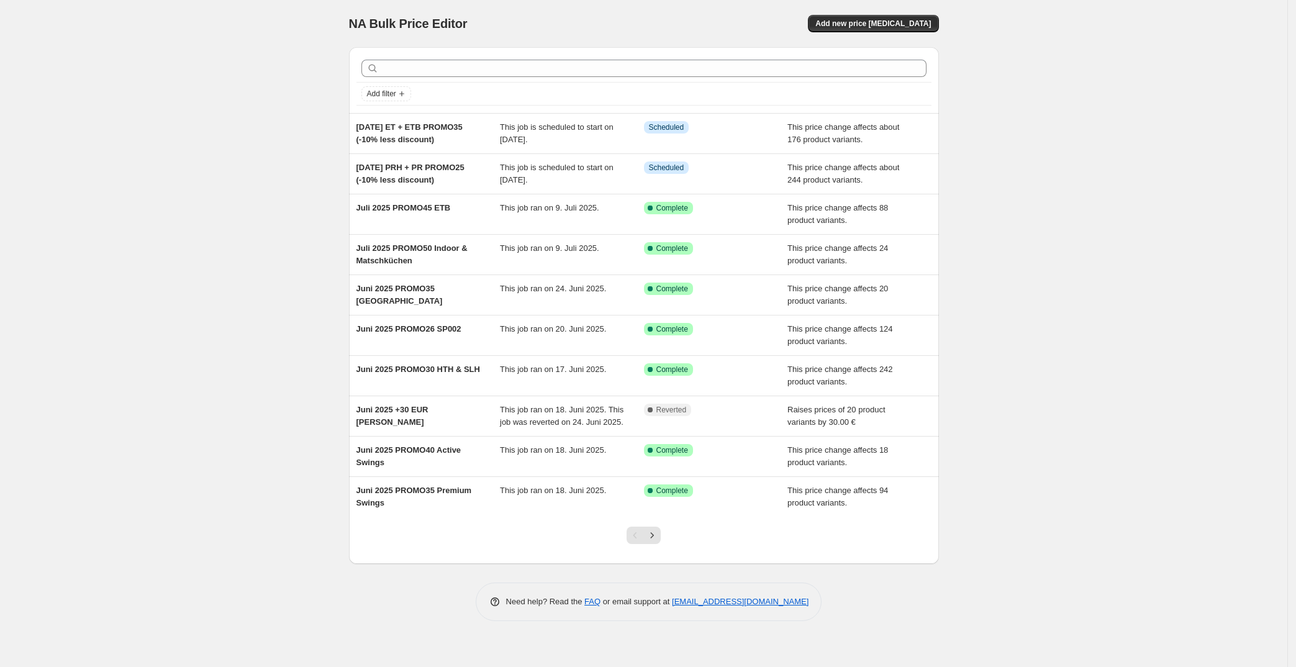
click at [136, 543] on div "NA Bulk Price Editor. This page is ready NA Bulk Price Editor Add new price [ME…" at bounding box center [643, 333] width 1287 height 667
